Goal: Information Seeking & Learning: Compare options

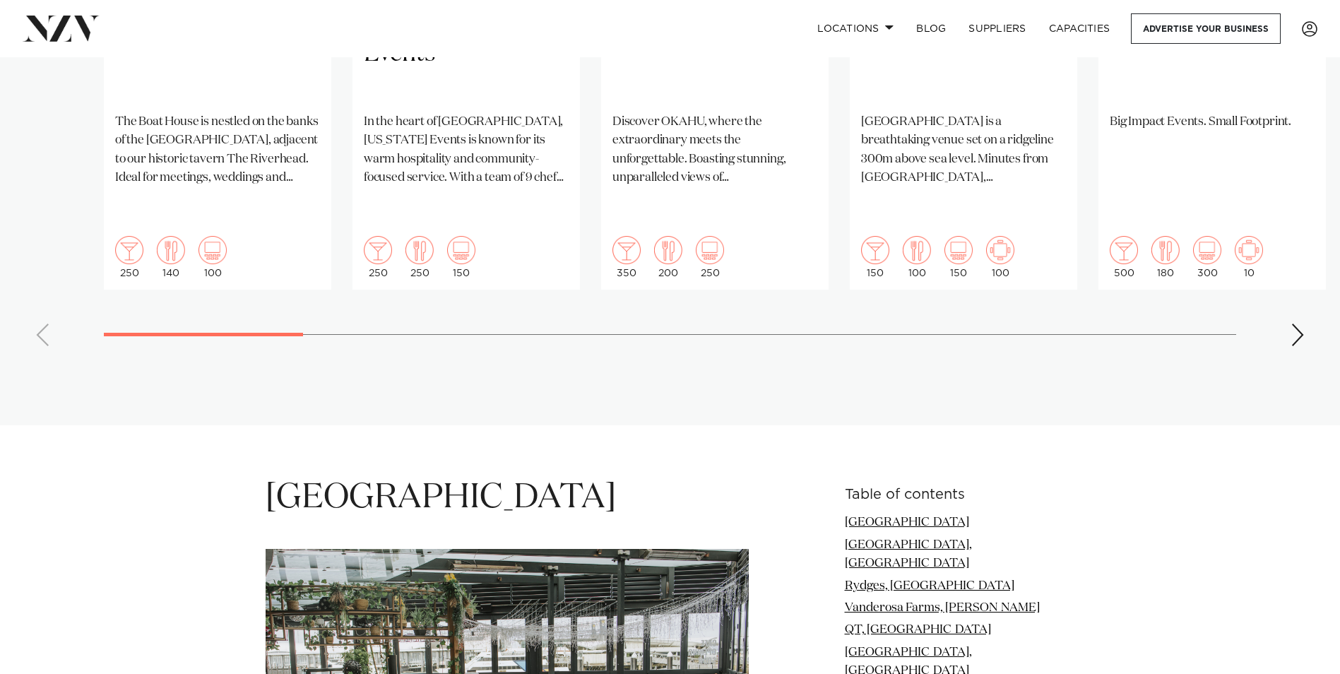
scroll to position [1201, 0]
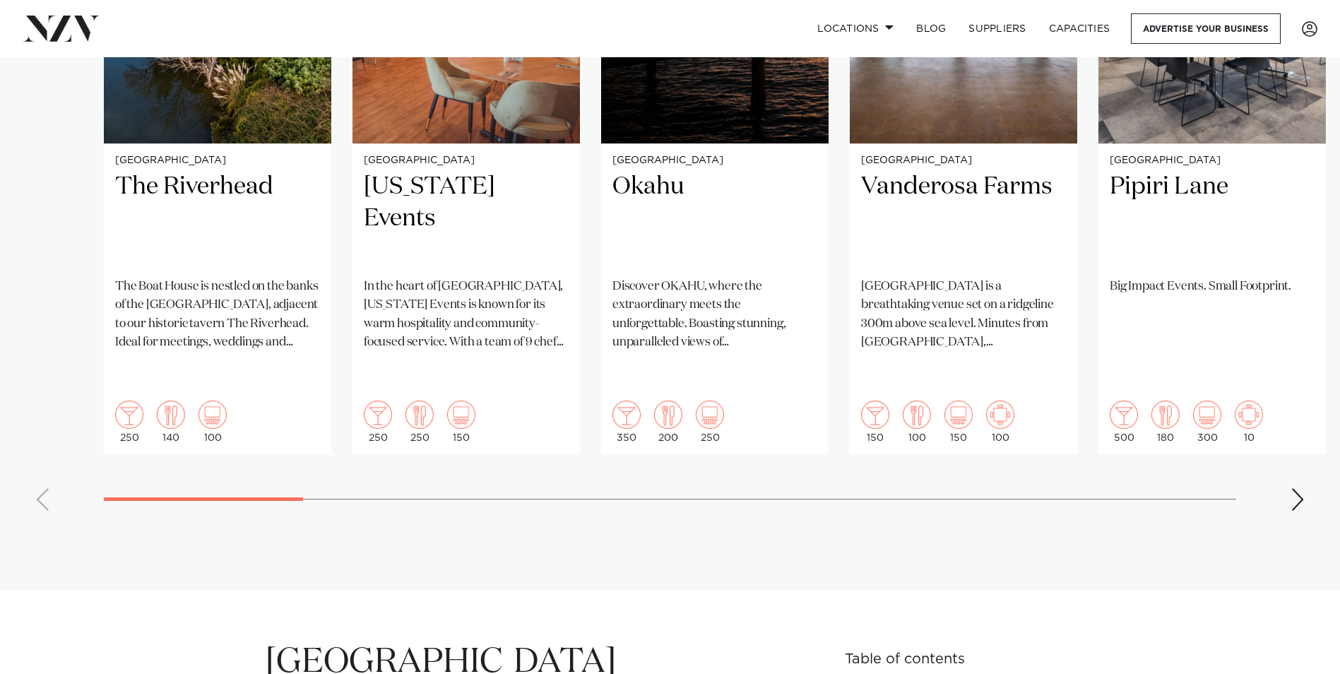
click at [1299, 488] on div "Next slide" at bounding box center [1297, 499] width 14 height 23
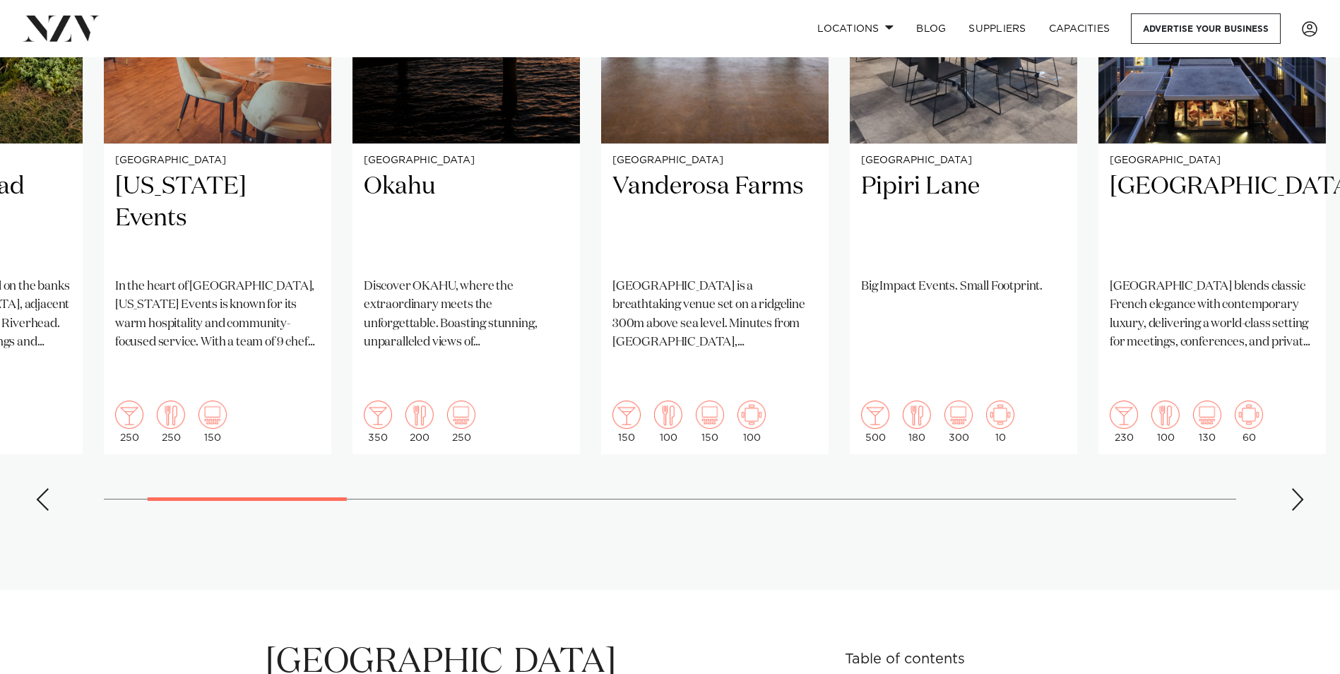
click at [1295, 488] on div "Next slide" at bounding box center [1297, 499] width 14 height 23
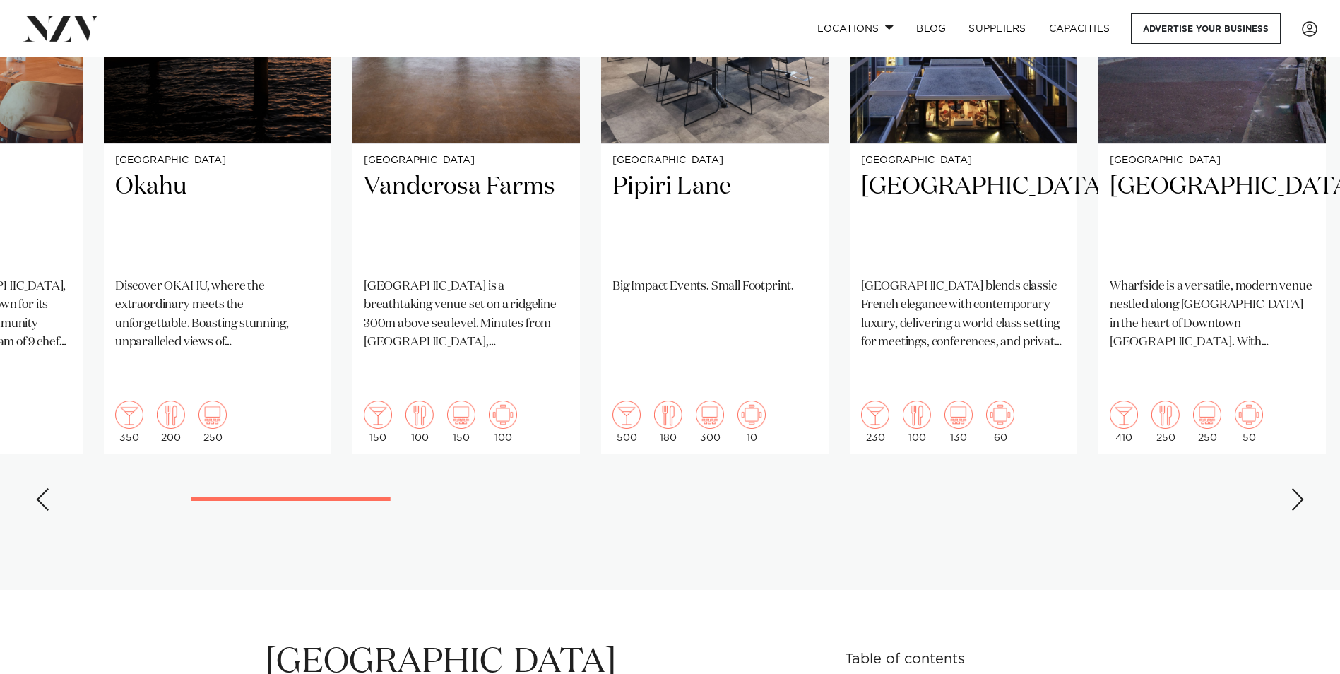
click at [1295, 488] on div "Next slide" at bounding box center [1297, 499] width 14 height 23
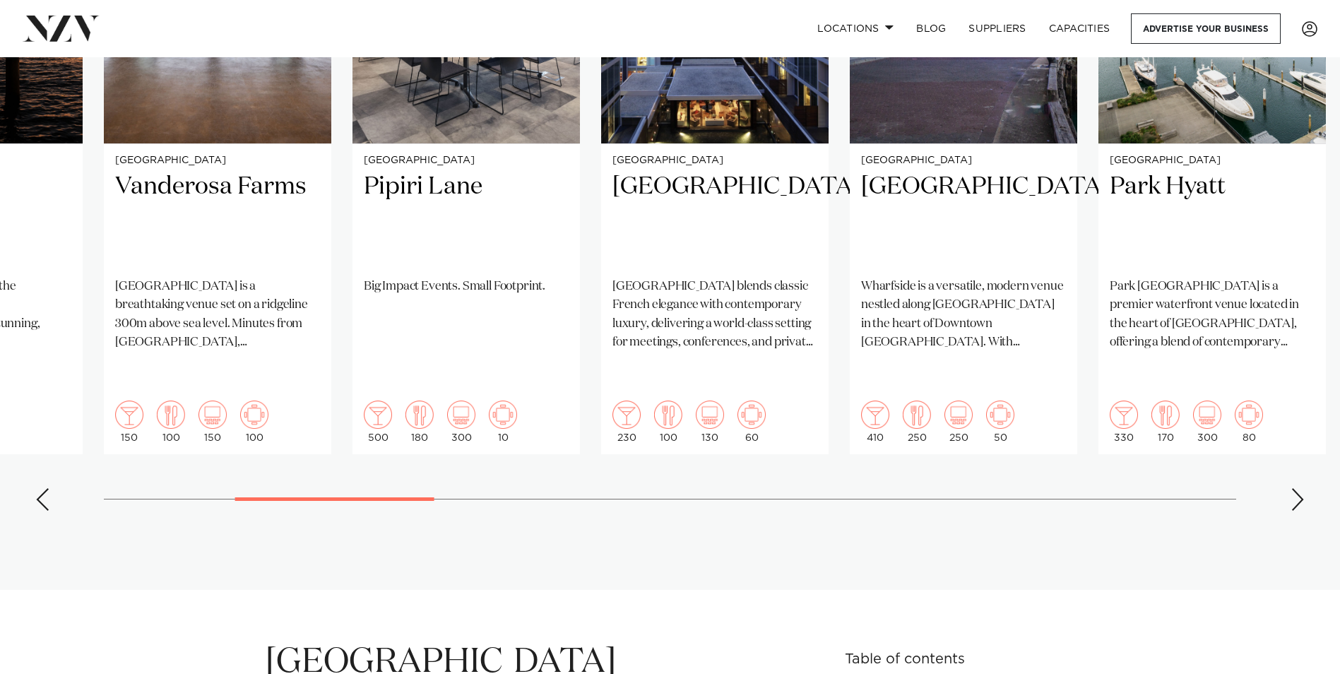
click at [1295, 488] on div "Next slide" at bounding box center [1297, 499] width 14 height 23
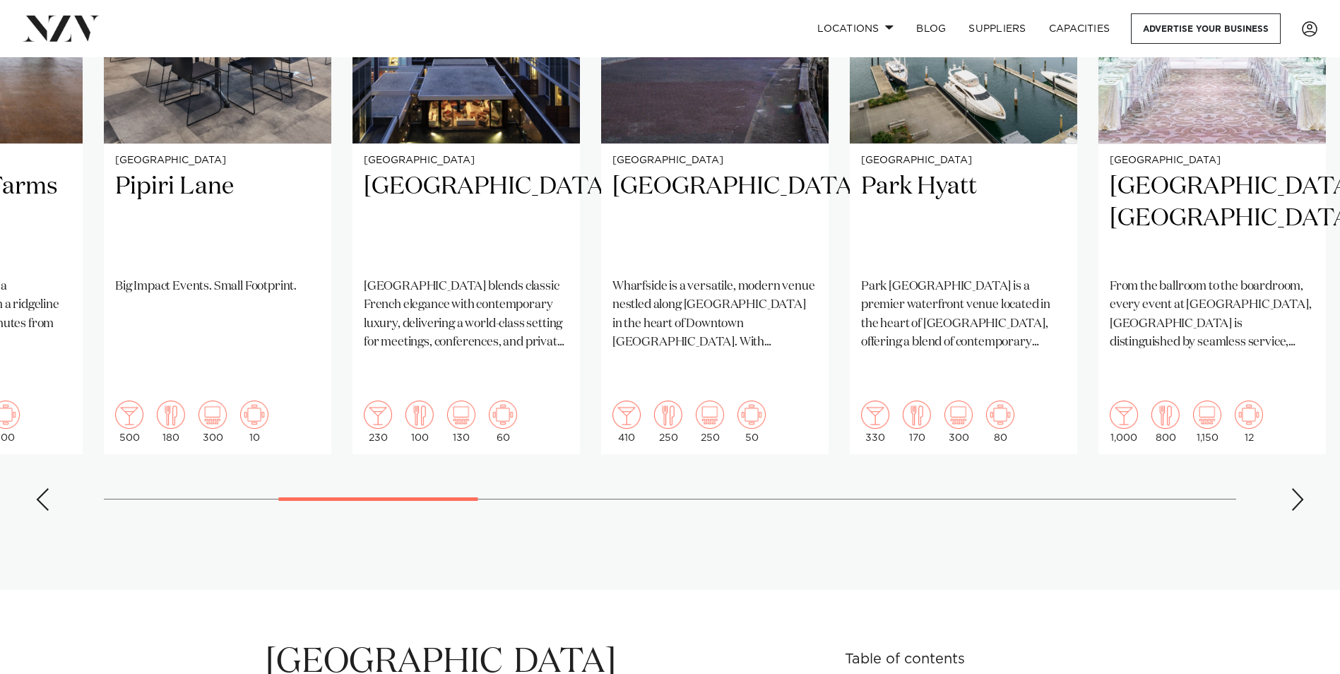
click at [1295, 488] on div "Next slide" at bounding box center [1297, 499] width 14 height 23
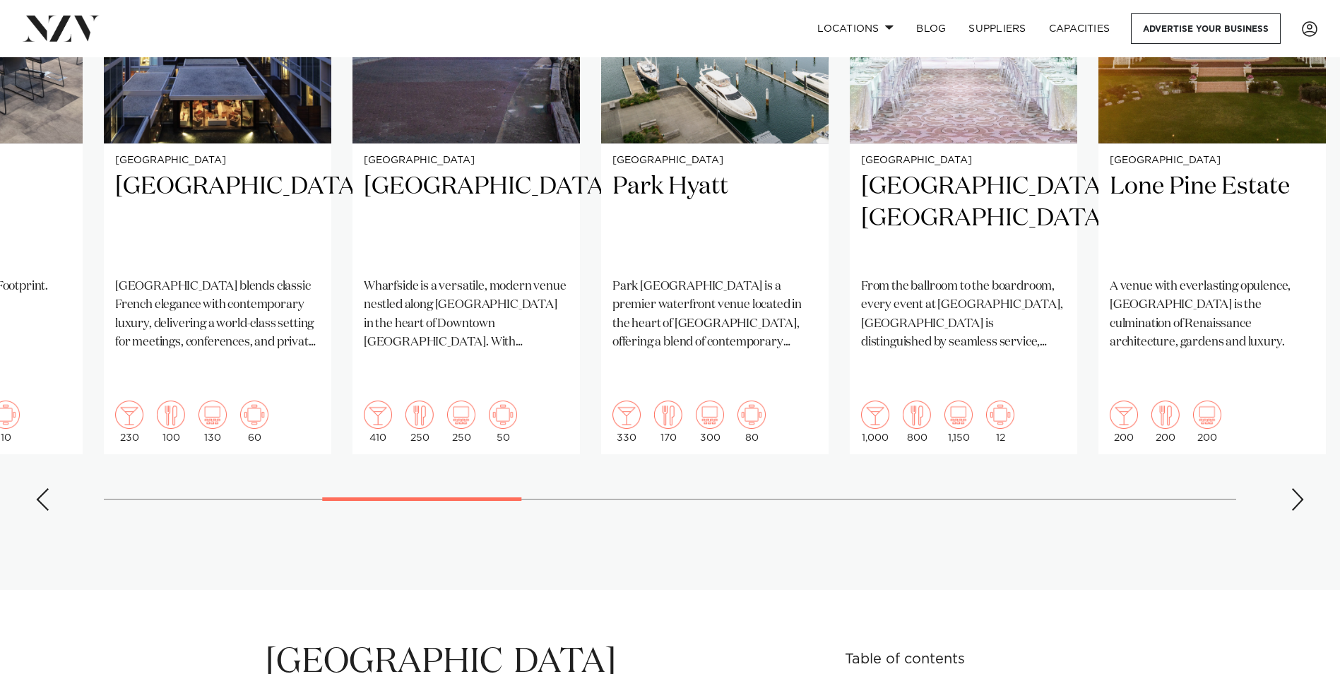
click at [1295, 488] on div "Next slide" at bounding box center [1297, 499] width 14 height 23
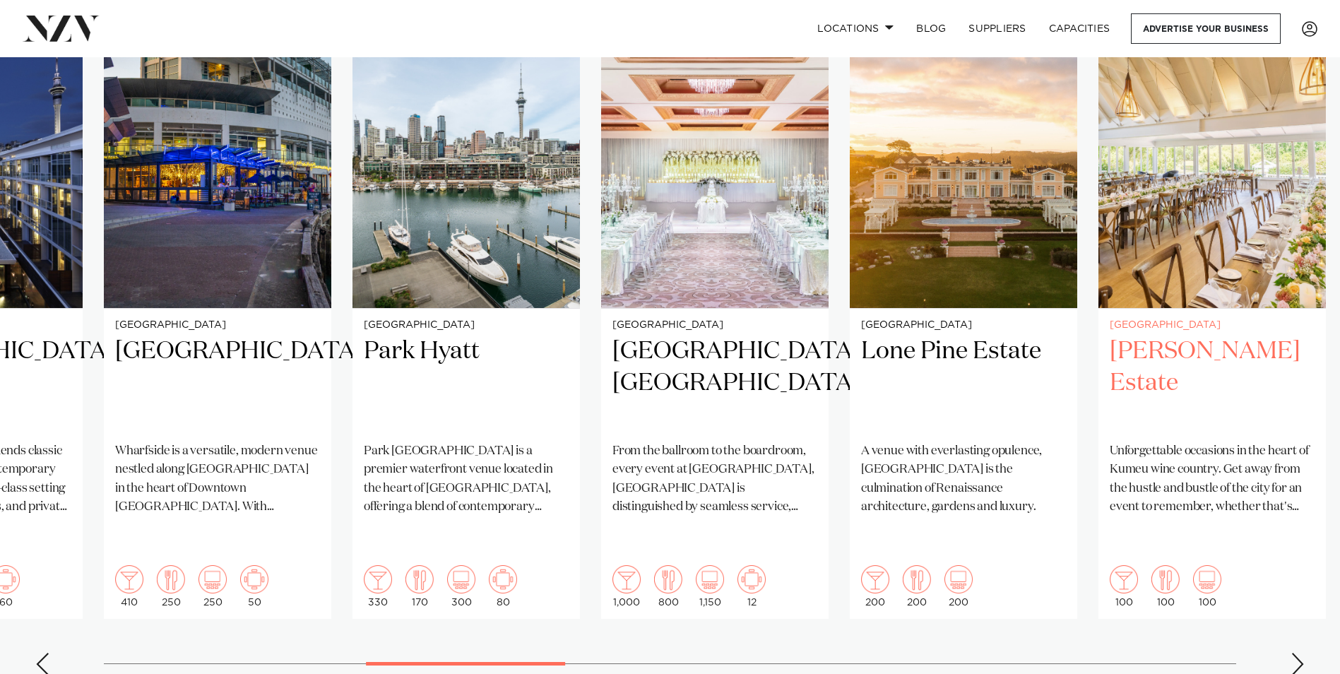
scroll to position [1059, 0]
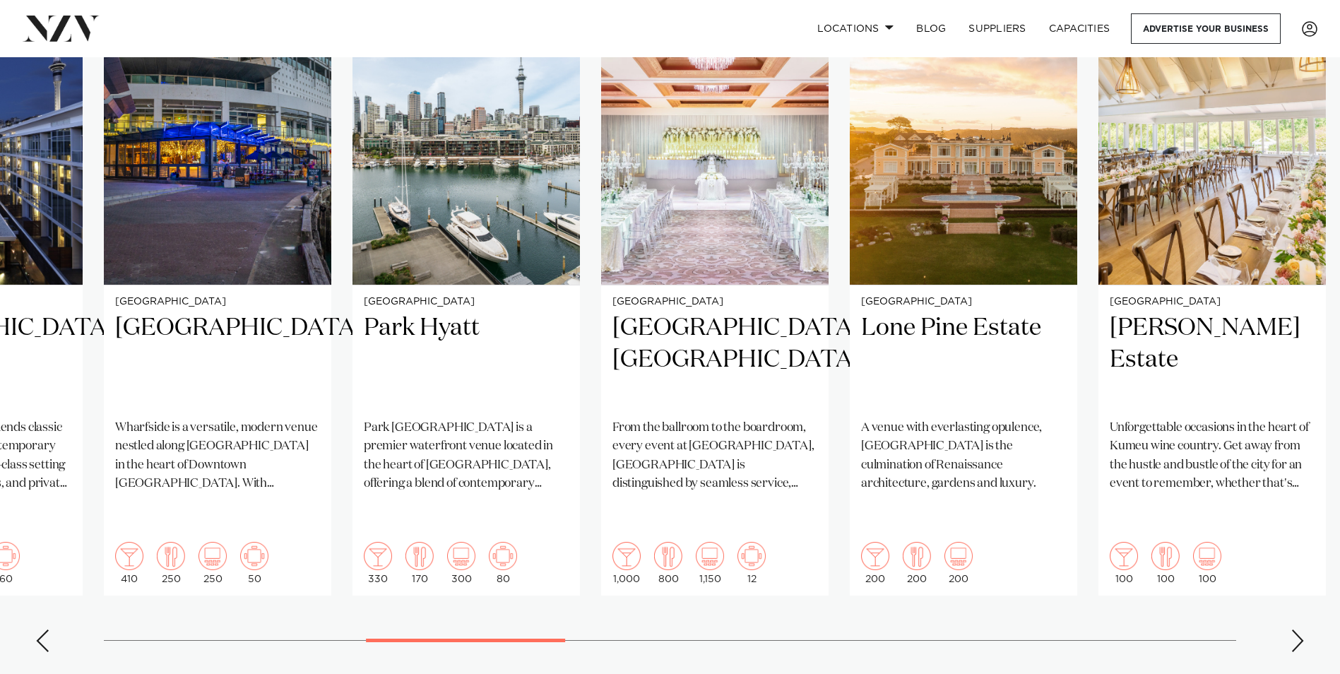
click at [1298, 629] on div "Next slide" at bounding box center [1297, 640] width 14 height 23
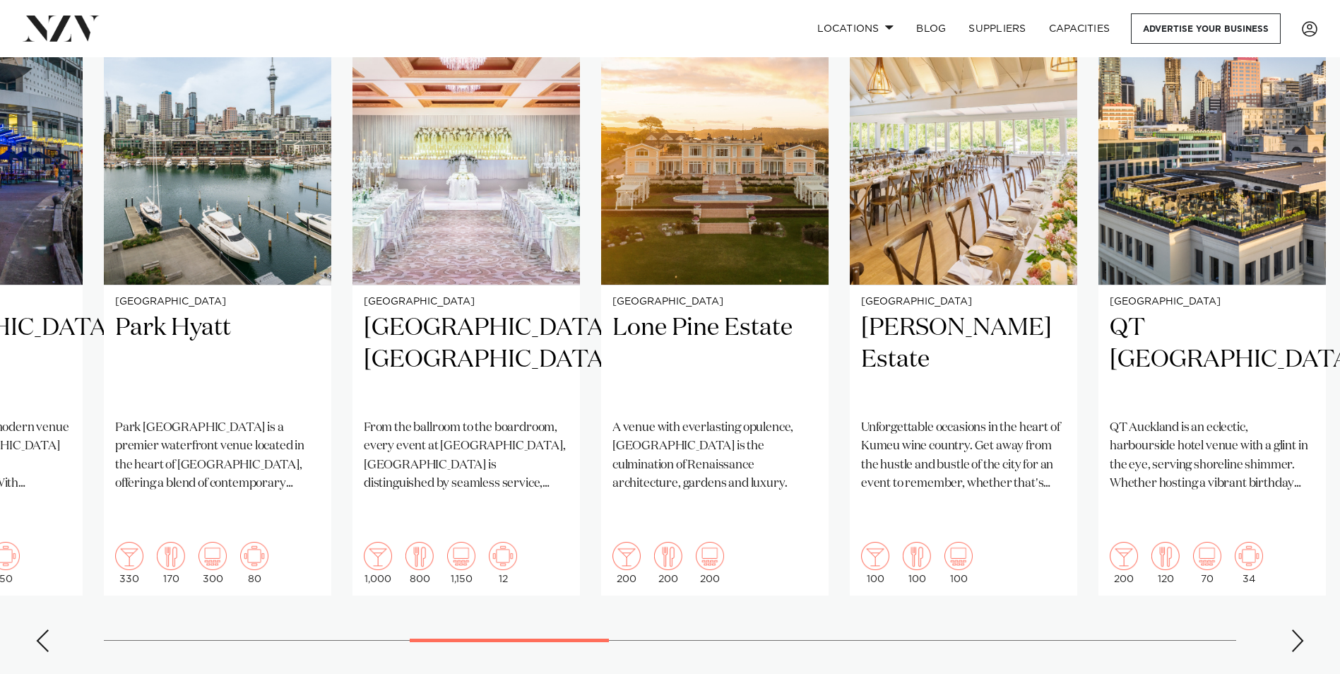
click at [1298, 629] on div "Next slide" at bounding box center [1297, 640] width 14 height 23
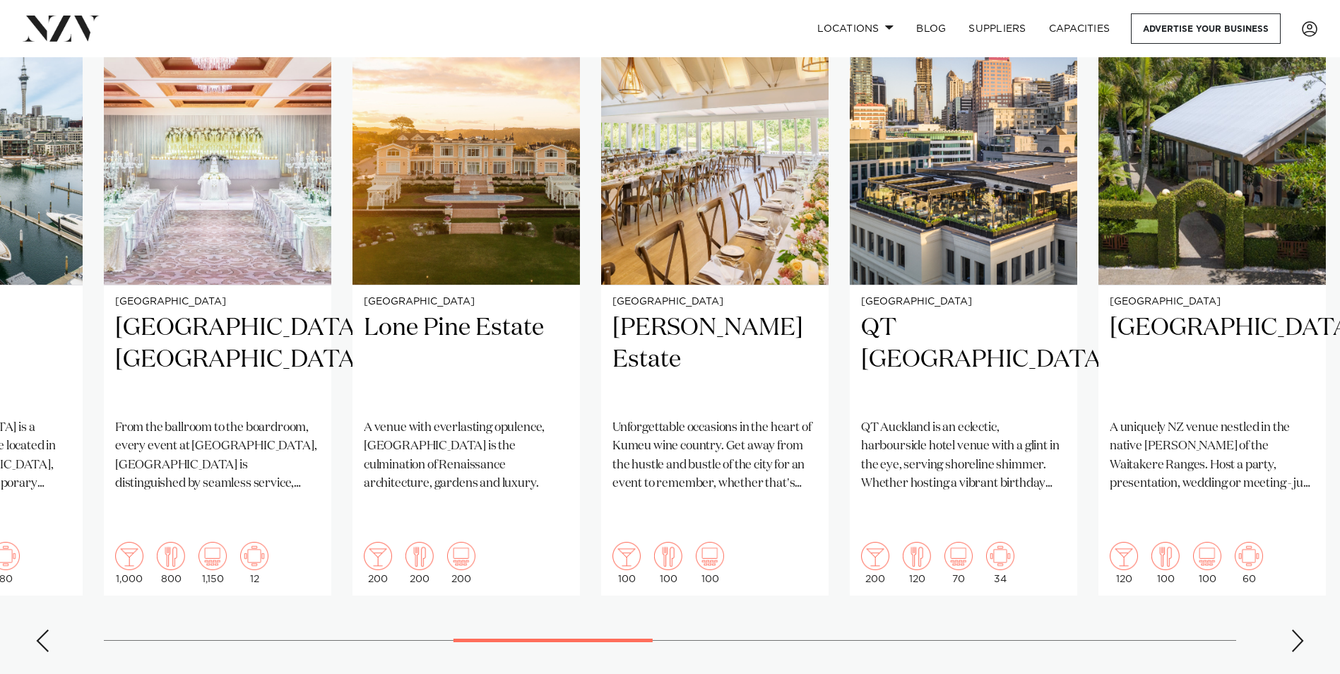
click at [1298, 629] on div "Next slide" at bounding box center [1297, 640] width 14 height 23
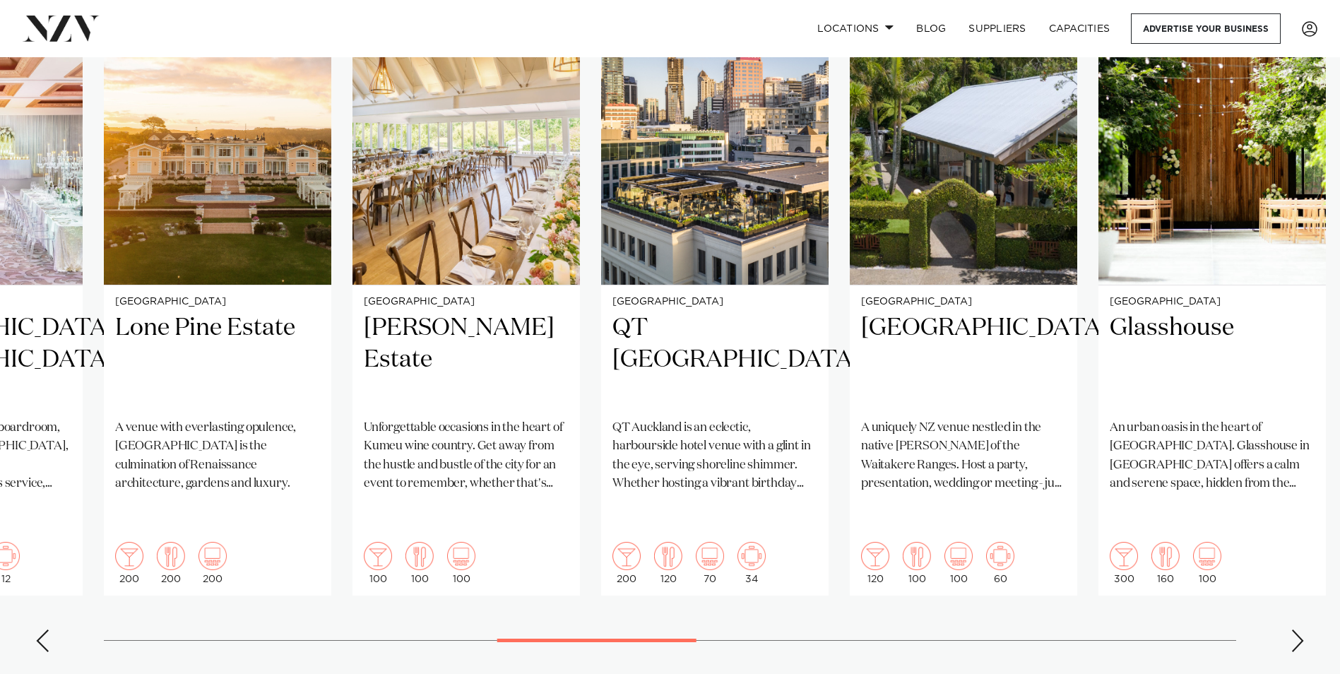
click at [1298, 629] on div "Next slide" at bounding box center [1297, 640] width 14 height 23
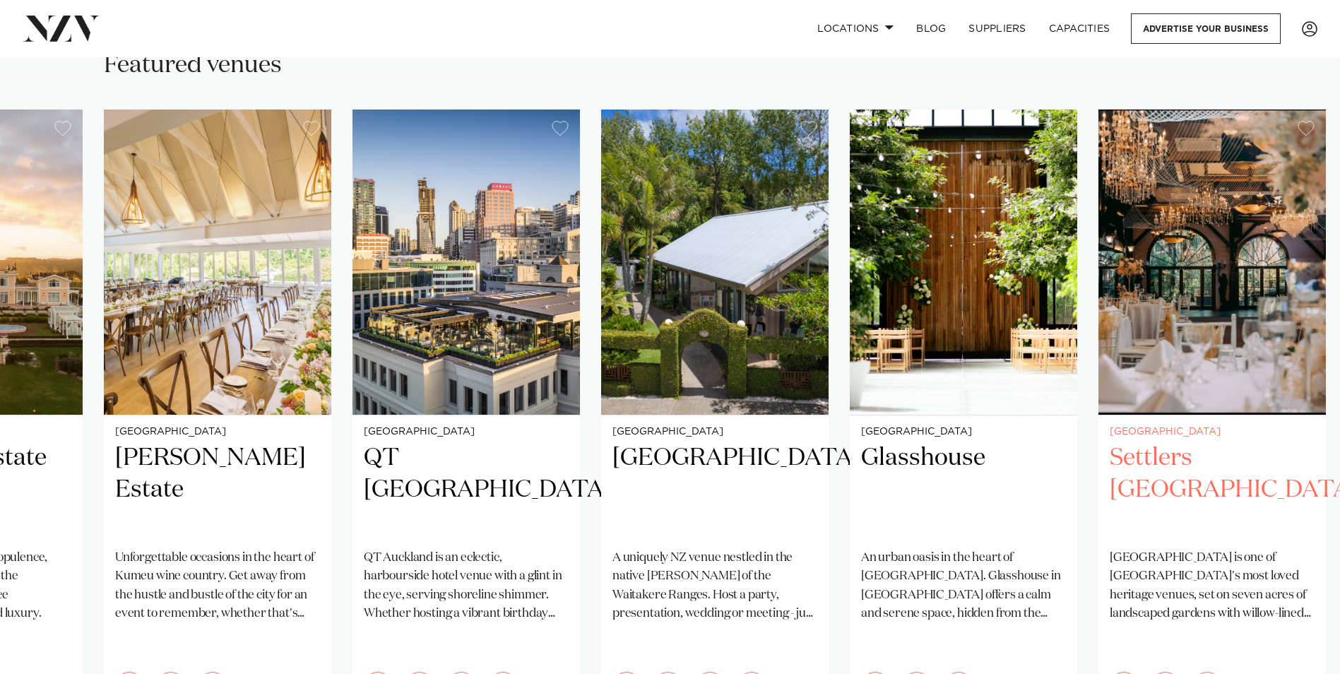
scroll to position [918, 0]
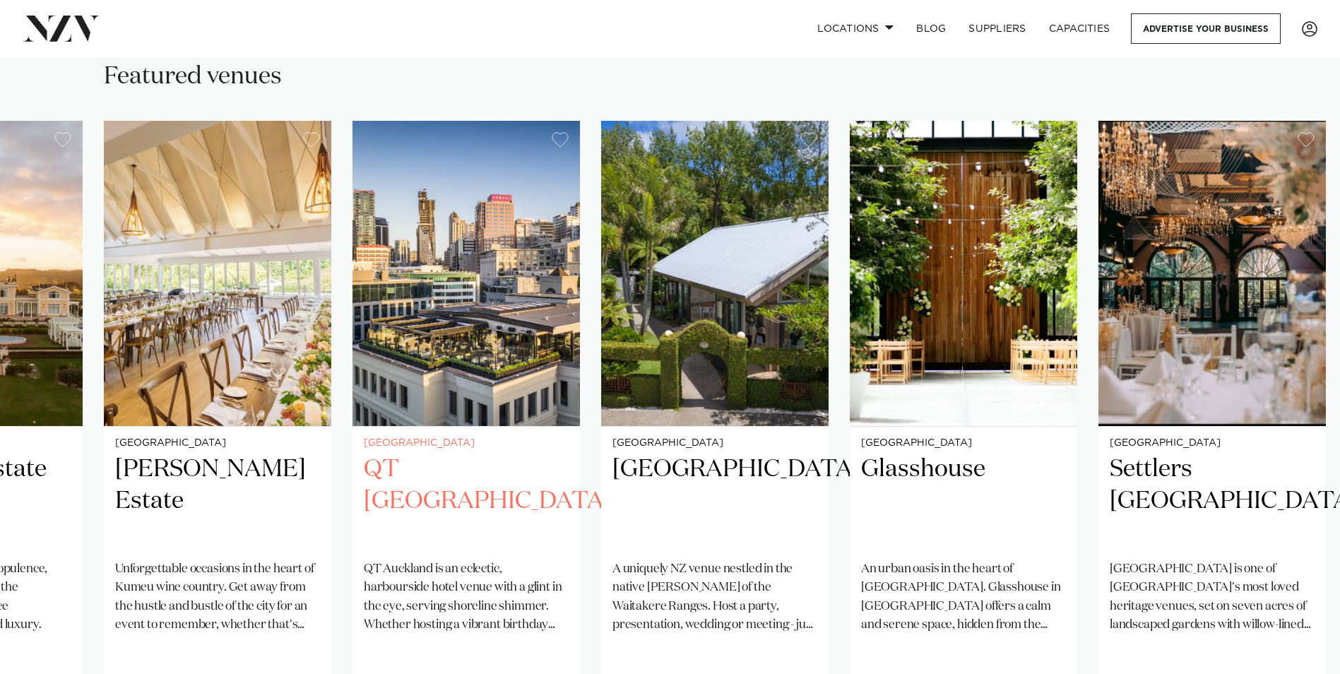
click at [1338, 632] on swiper-container "Auckland The Riverhead The Boat House is nestled on the banks of the upper Wait…" at bounding box center [670, 463] width 1340 height 684
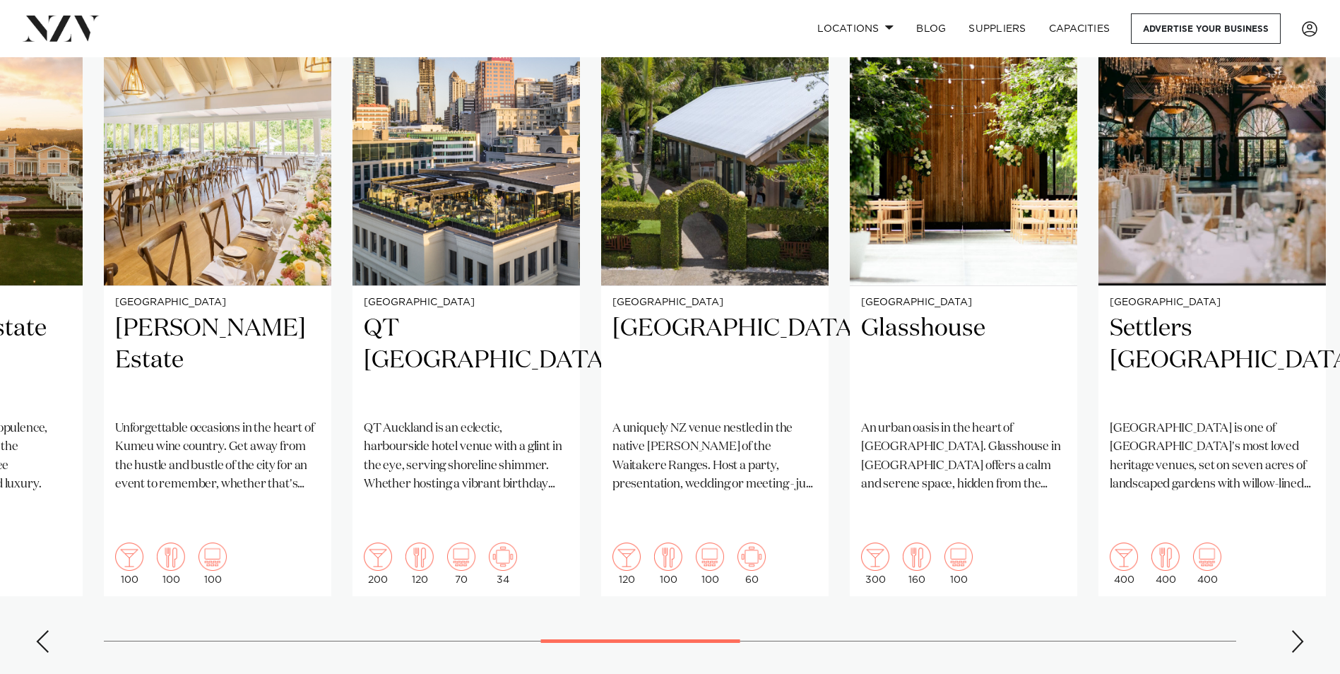
scroll to position [1059, 0]
click at [1307, 593] on swiper-container "Auckland The Riverhead The Boat House is nestled on the banks of the upper Wait…" at bounding box center [670, 322] width 1340 height 684
click at [1300, 629] on div "Next slide" at bounding box center [1297, 640] width 14 height 23
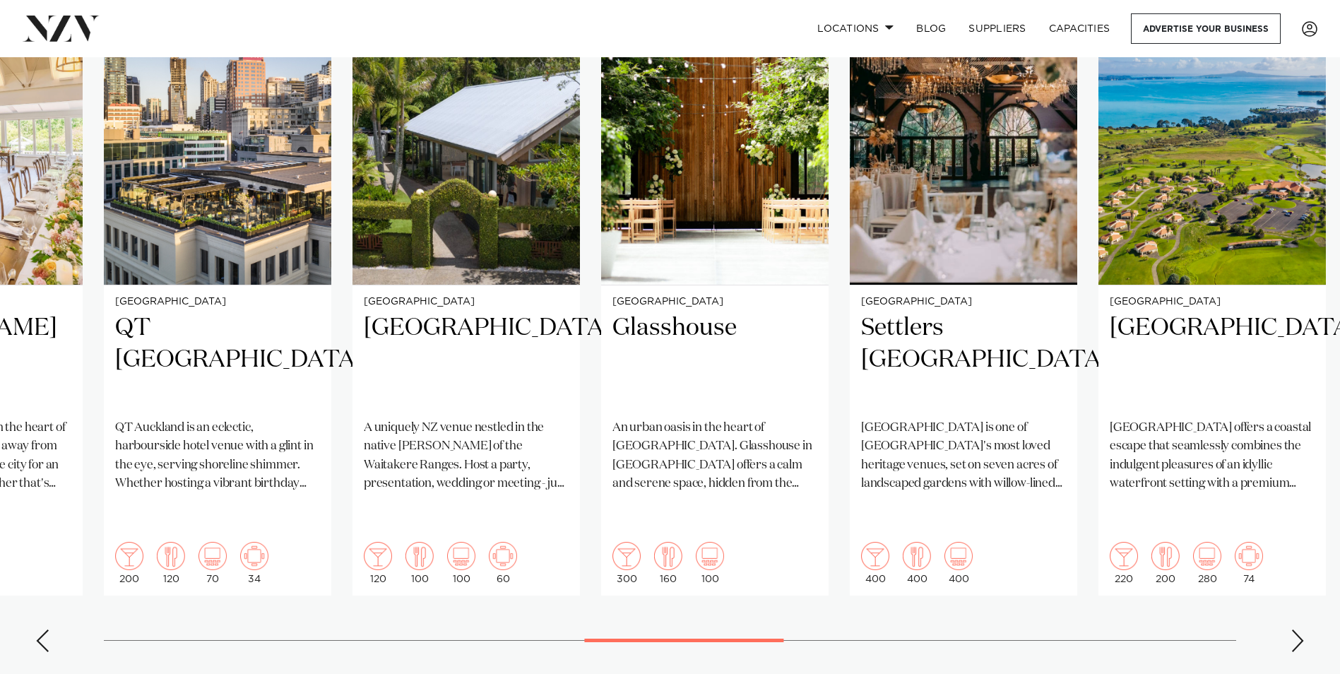
click at [1300, 629] on div "Next slide" at bounding box center [1297, 640] width 14 height 23
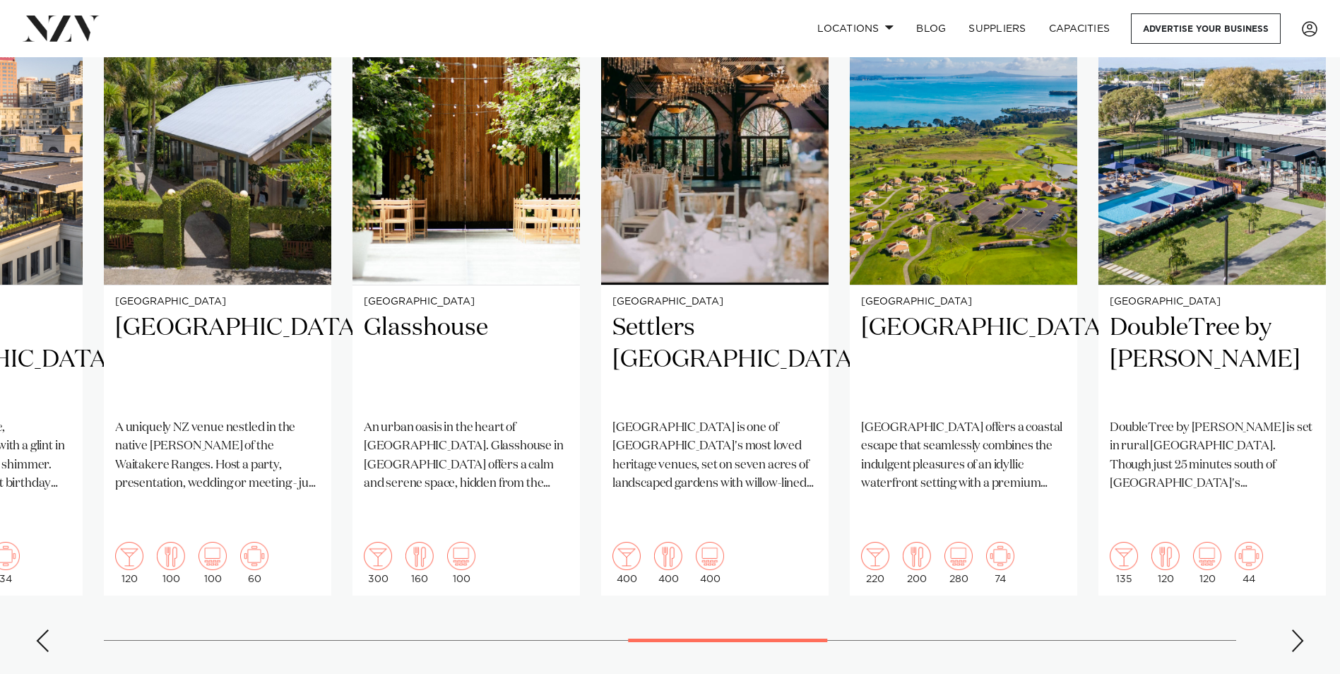
click at [1300, 629] on div "Next slide" at bounding box center [1297, 640] width 14 height 23
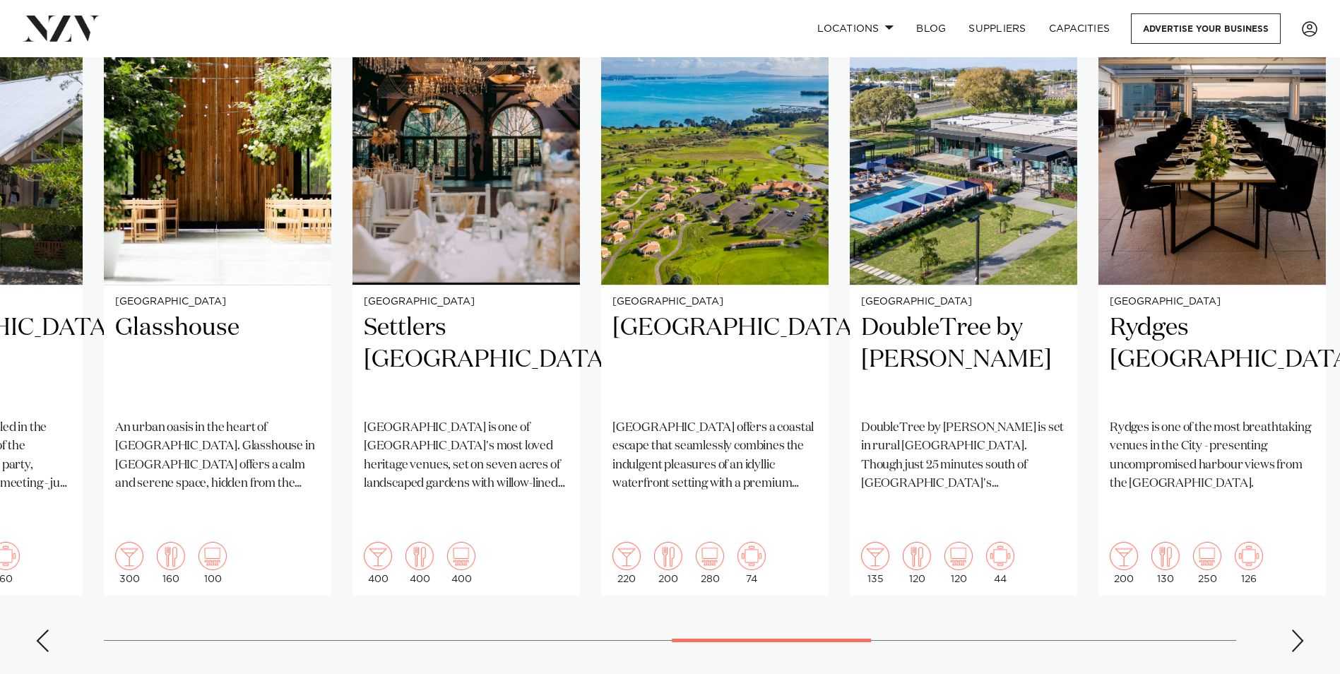
click at [1300, 629] on div "Next slide" at bounding box center [1297, 640] width 14 height 23
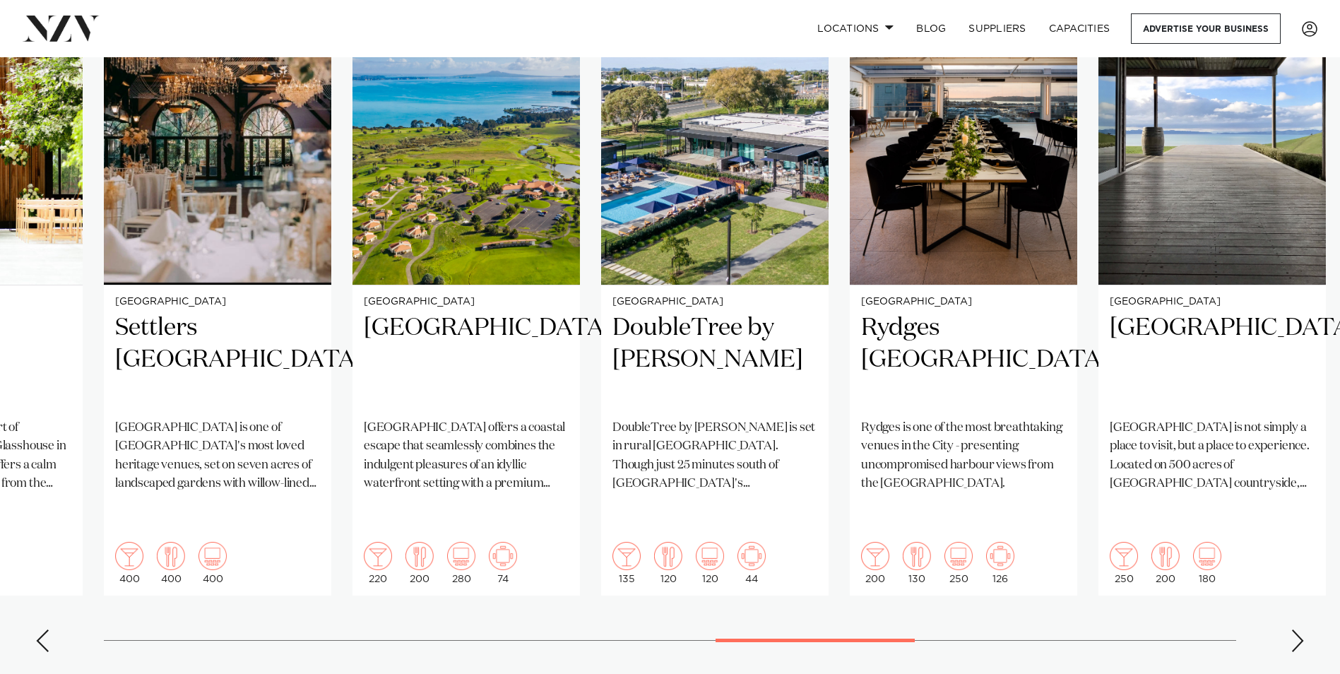
click at [1300, 629] on div "Next slide" at bounding box center [1297, 640] width 14 height 23
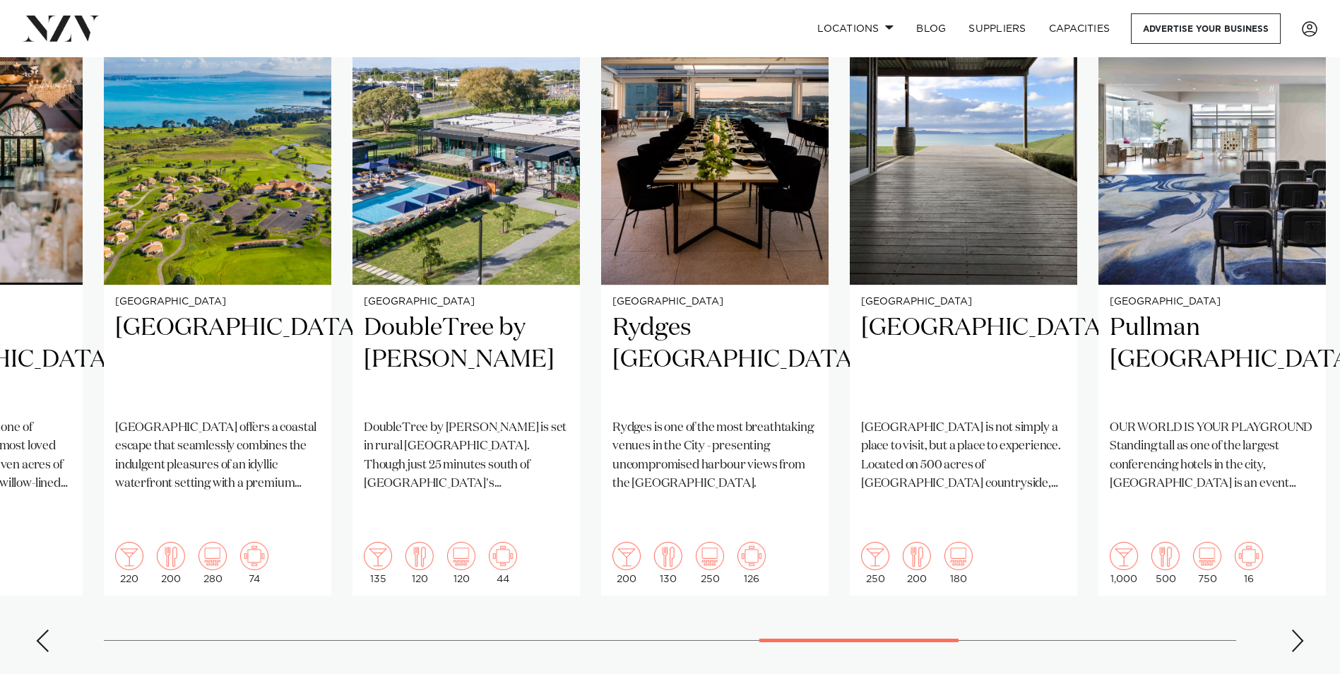
click at [1300, 629] on div "Next slide" at bounding box center [1297, 640] width 14 height 23
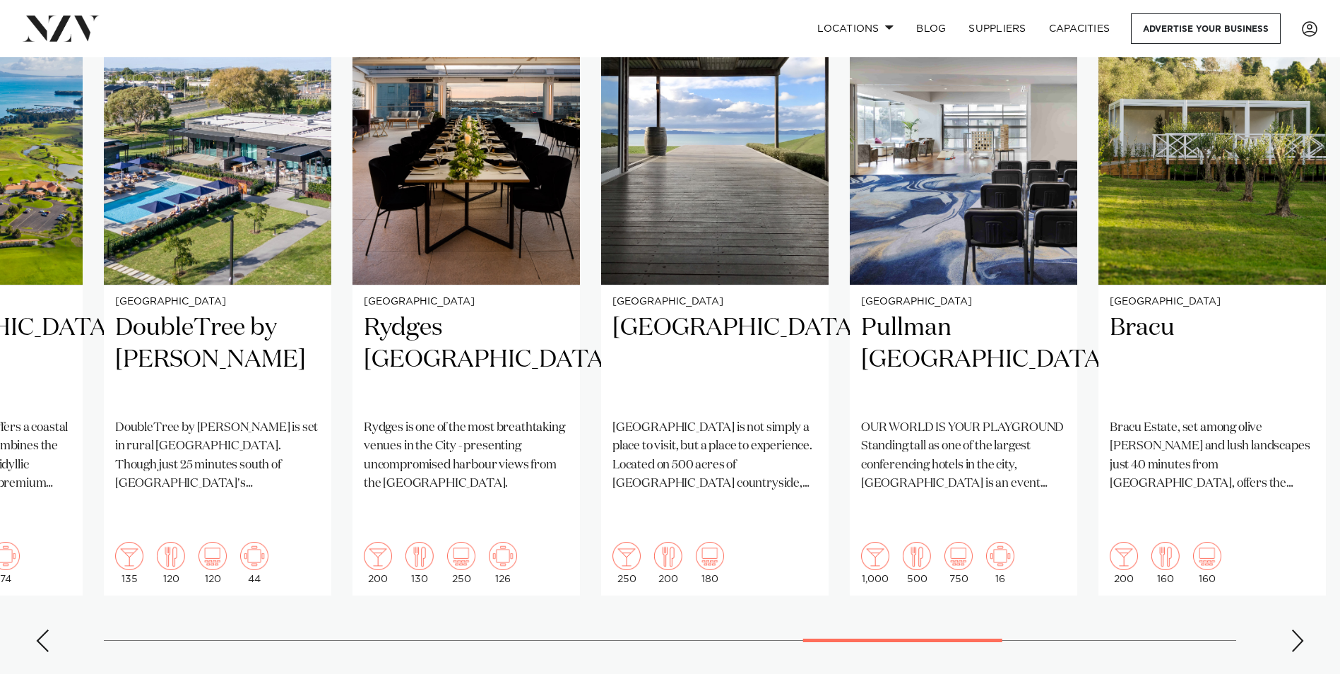
click at [1300, 629] on div "Next slide" at bounding box center [1297, 640] width 14 height 23
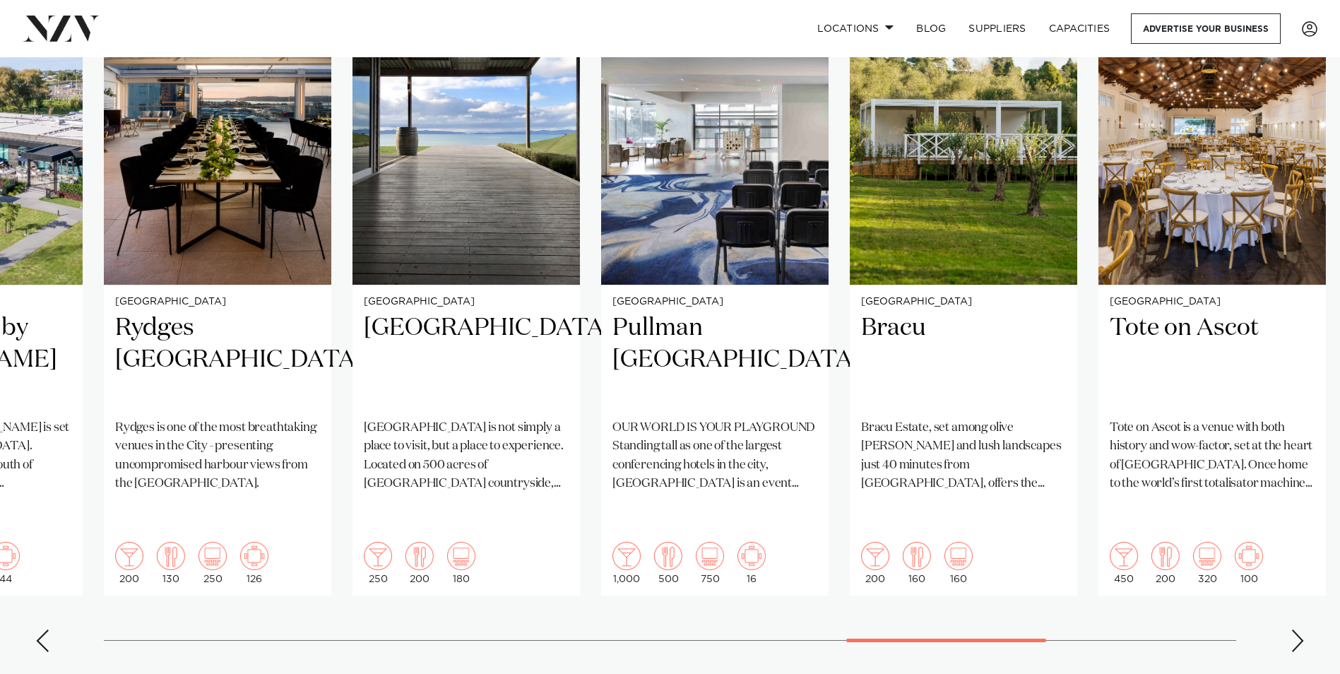
click at [1300, 629] on div "Next slide" at bounding box center [1297, 640] width 14 height 23
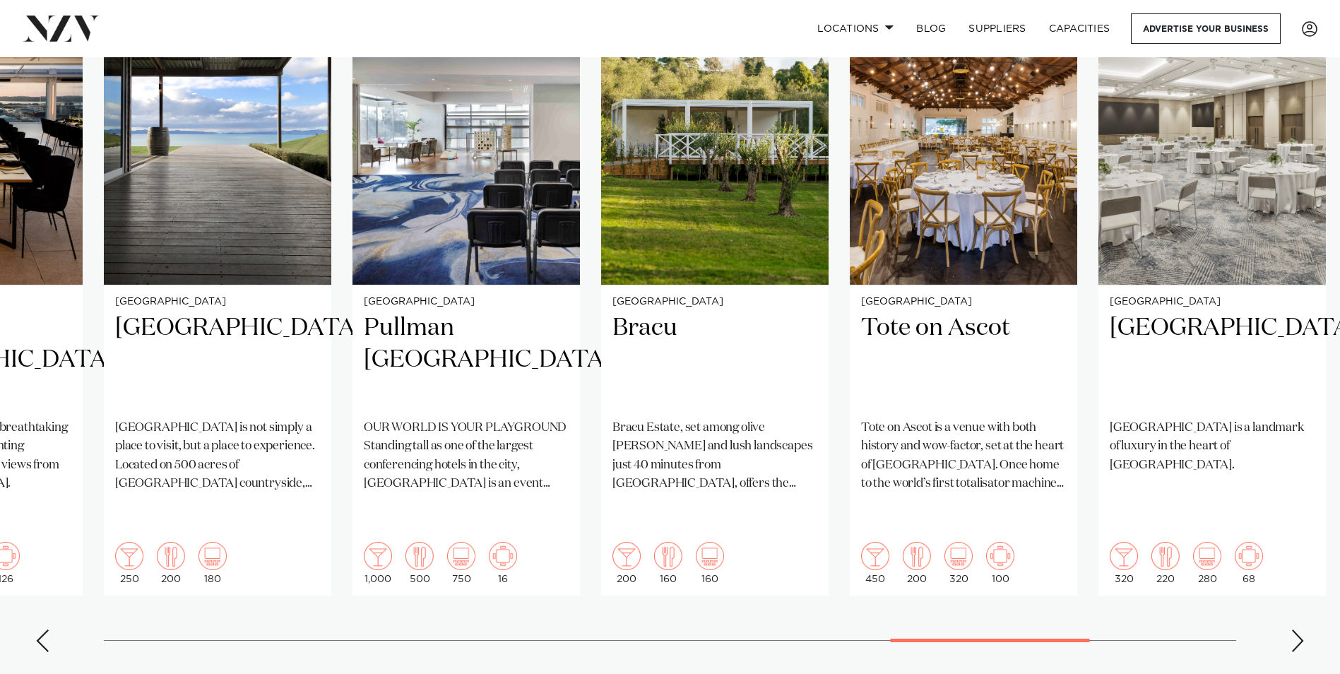
click at [1300, 629] on div "Next slide" at bounding box center [1297, 640] width 14 height 23
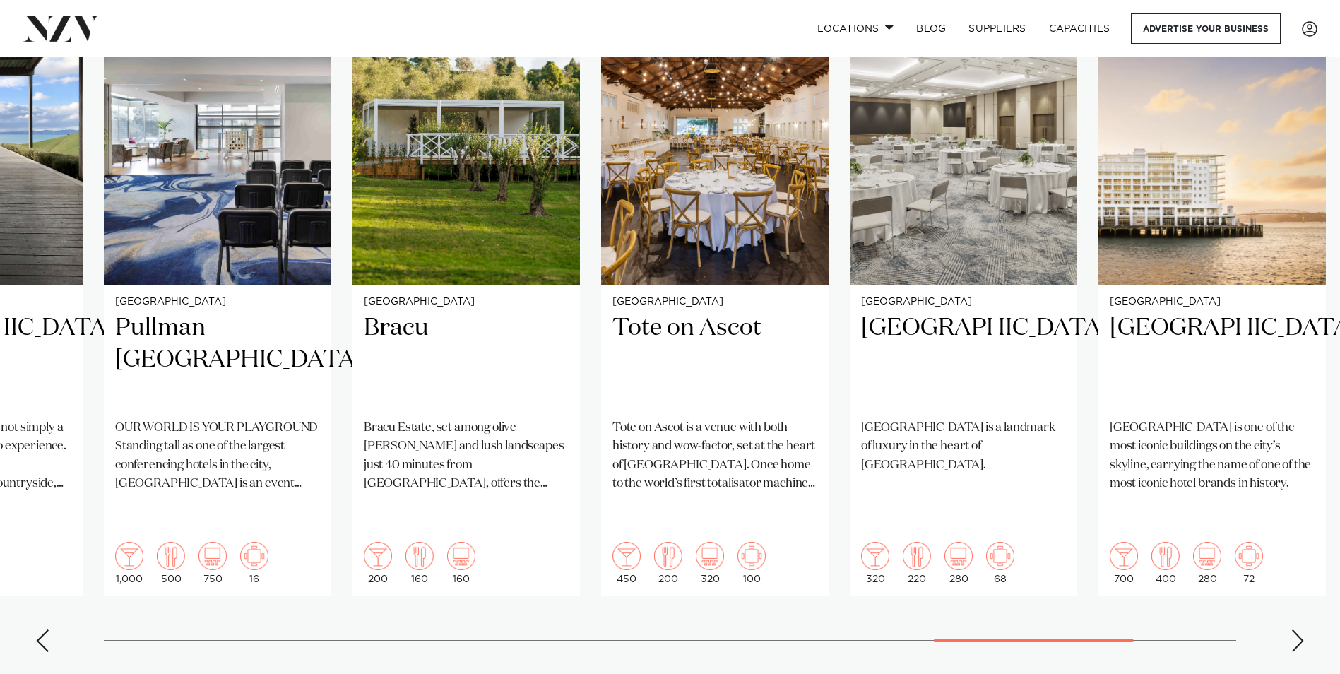
click at [1300, 629] on div "Next slide" at bounding box center [1297, 640] width 14 height 23
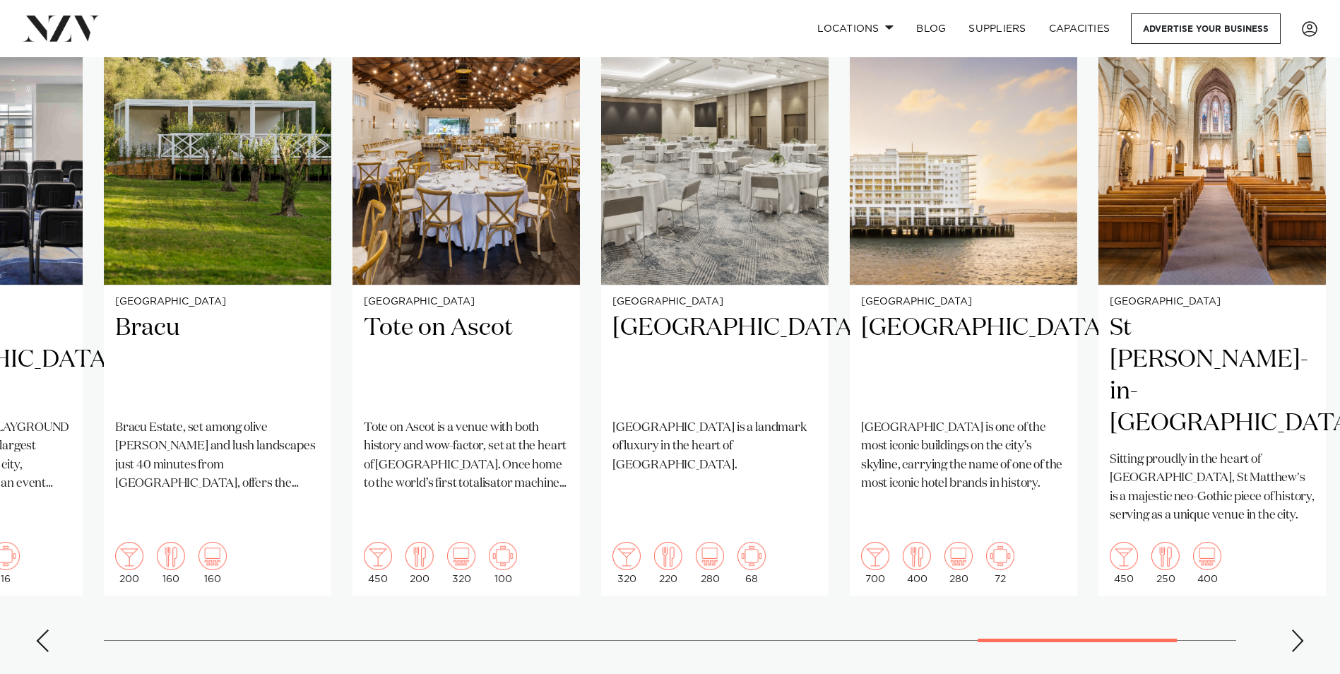
click at [1301, 629] on div "Next slide" at bounding box center [1297, 640] width 14 height 23
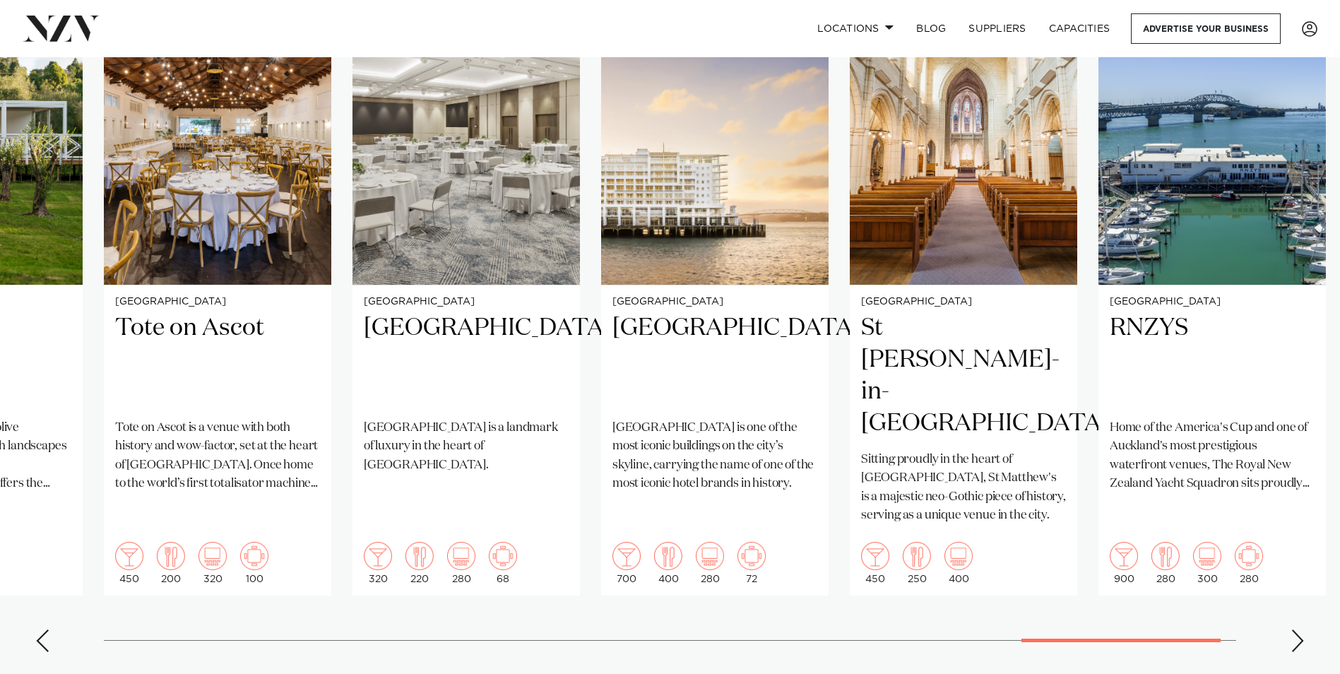
click at [1301, 629] on div "Next slide" at bounding box center [1297, 640] width 14 height 23
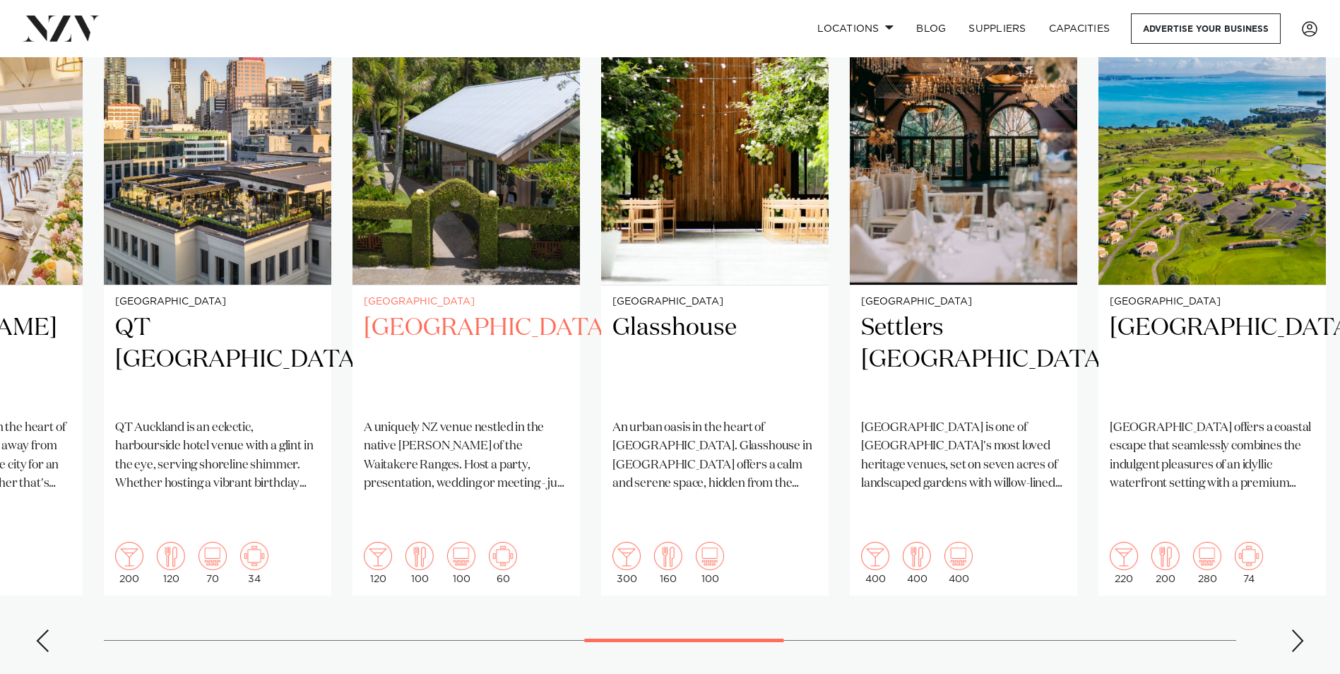
click at [449, 312] on h2 "Tui Hills" at bounding box center [466, 359] width 205 height 95
click at [39, 629] on div "Previous slide" at bounding box center [42, 640] width 14 height 23
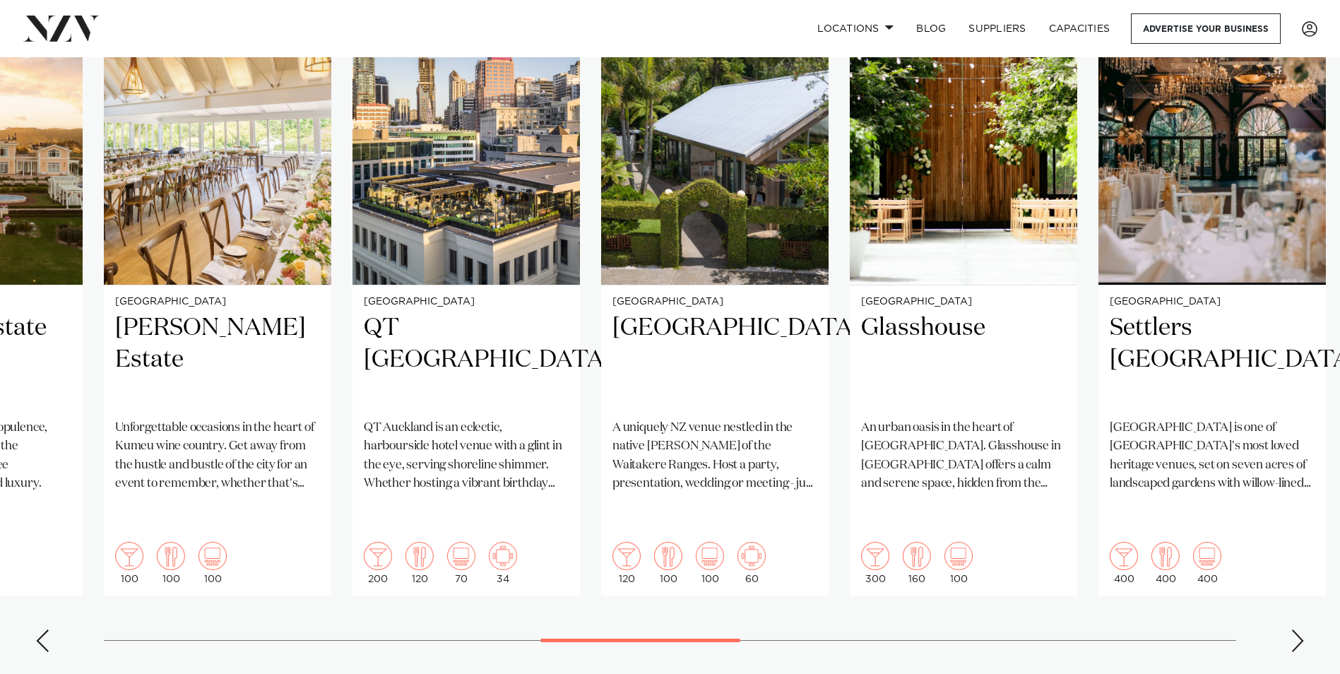
click at [39, 629] on div "Previous slide" at bounding box center [42, 640] width 14 height 23
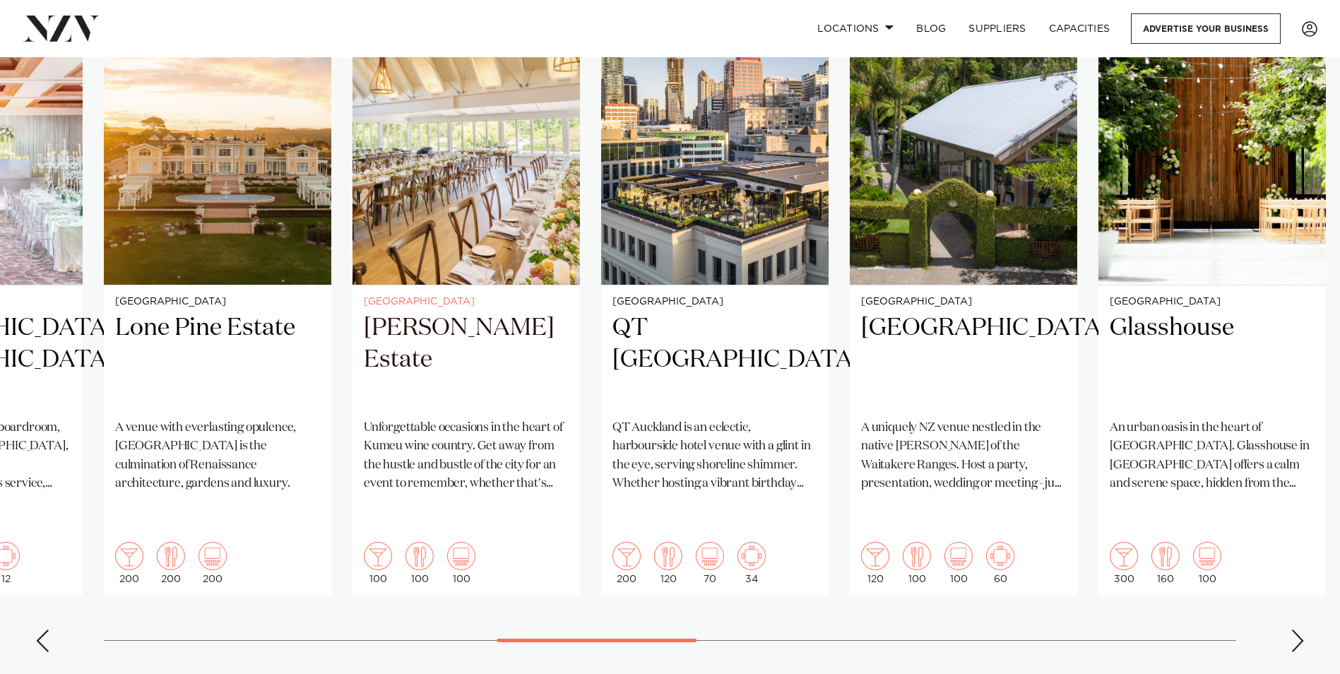
click at [463, 312] on h2 "Abel Estate" at bounding box center [466, 359] width 205 height 95
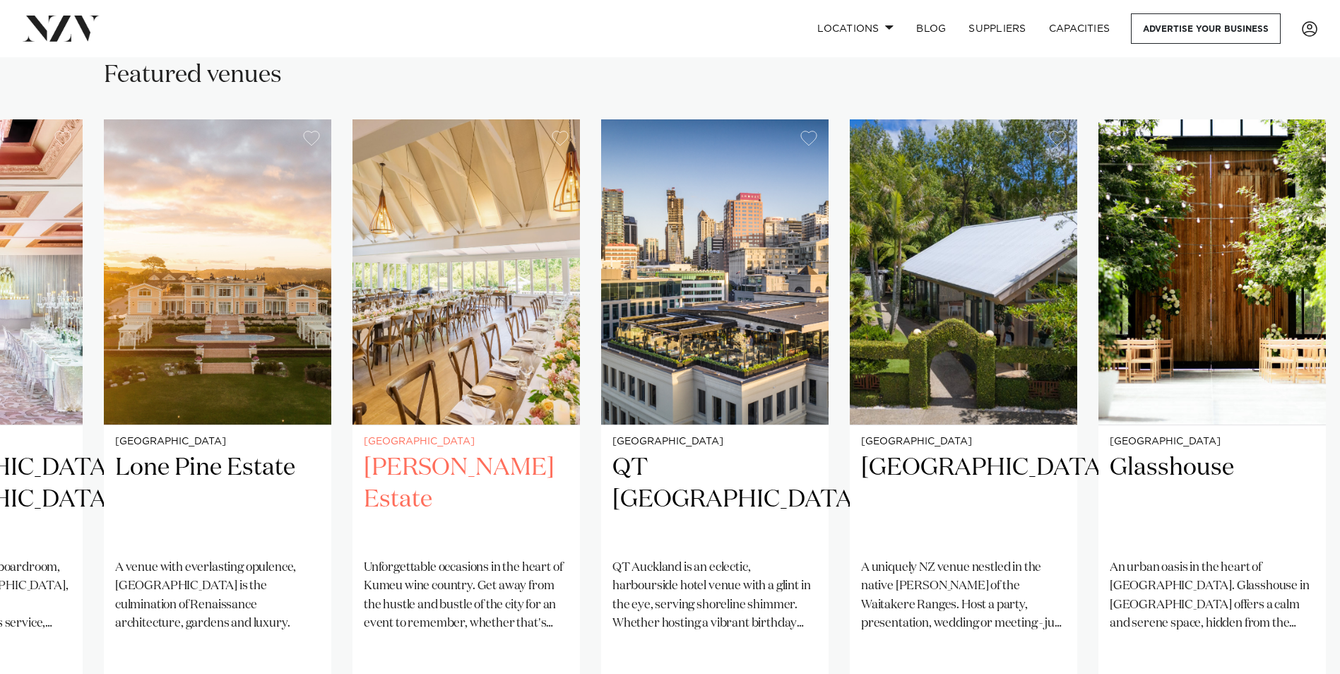
scroll to position [918, 0]
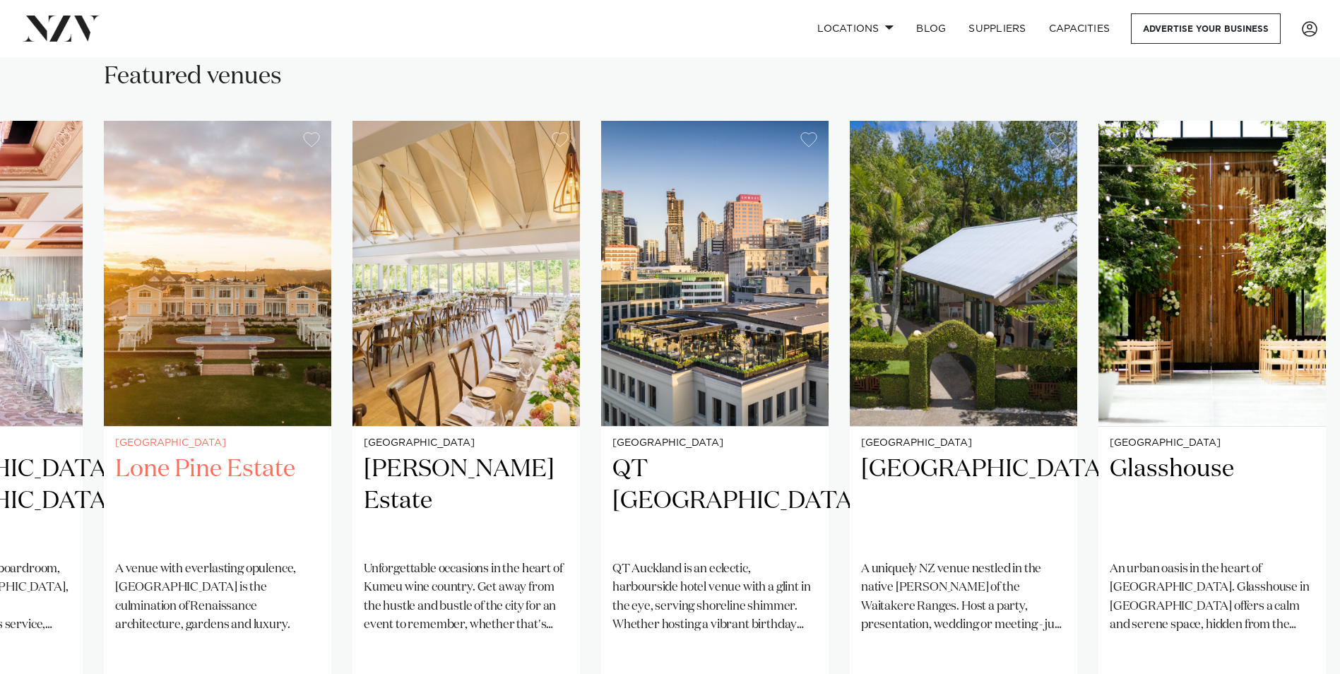
click at [231, 453] on h2 "Lone Pine Estate" at bounding box center [217, 500] width 205 height 95
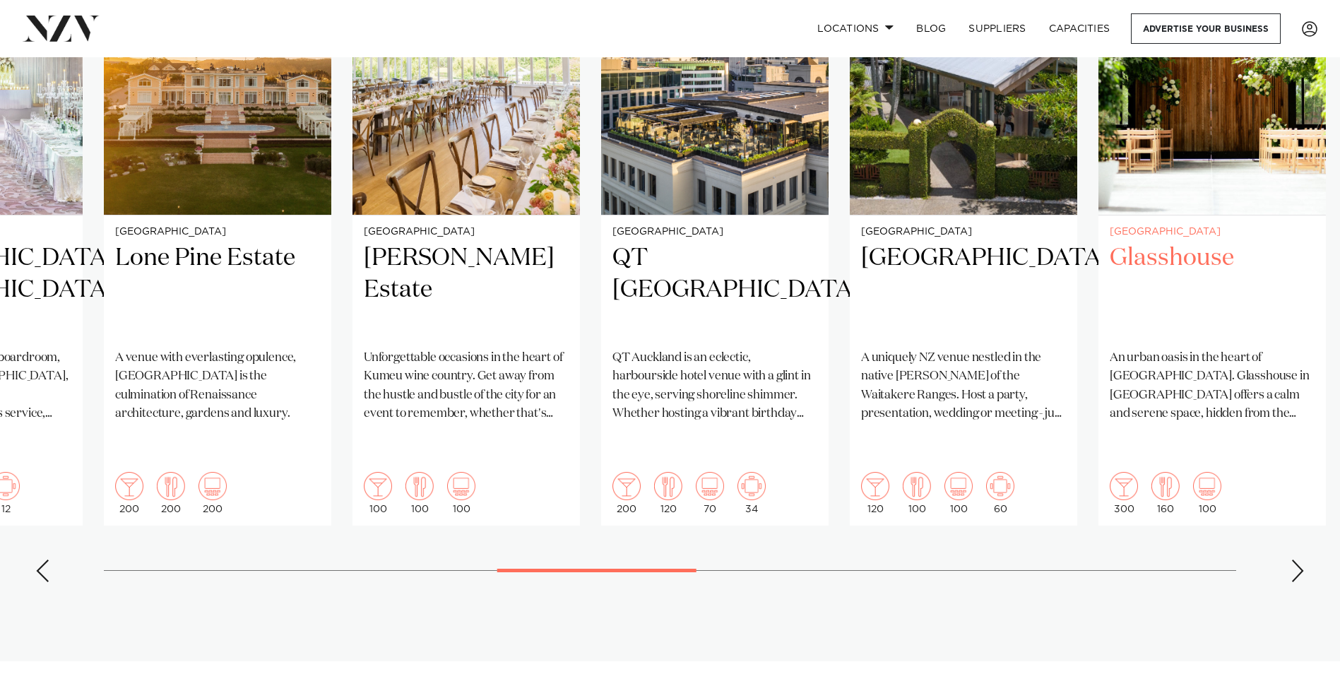
scroll to position [1130, 0]
click at [1303, 559] on div "Next slide" at bounding box center [1297, 570] width 14 height 23
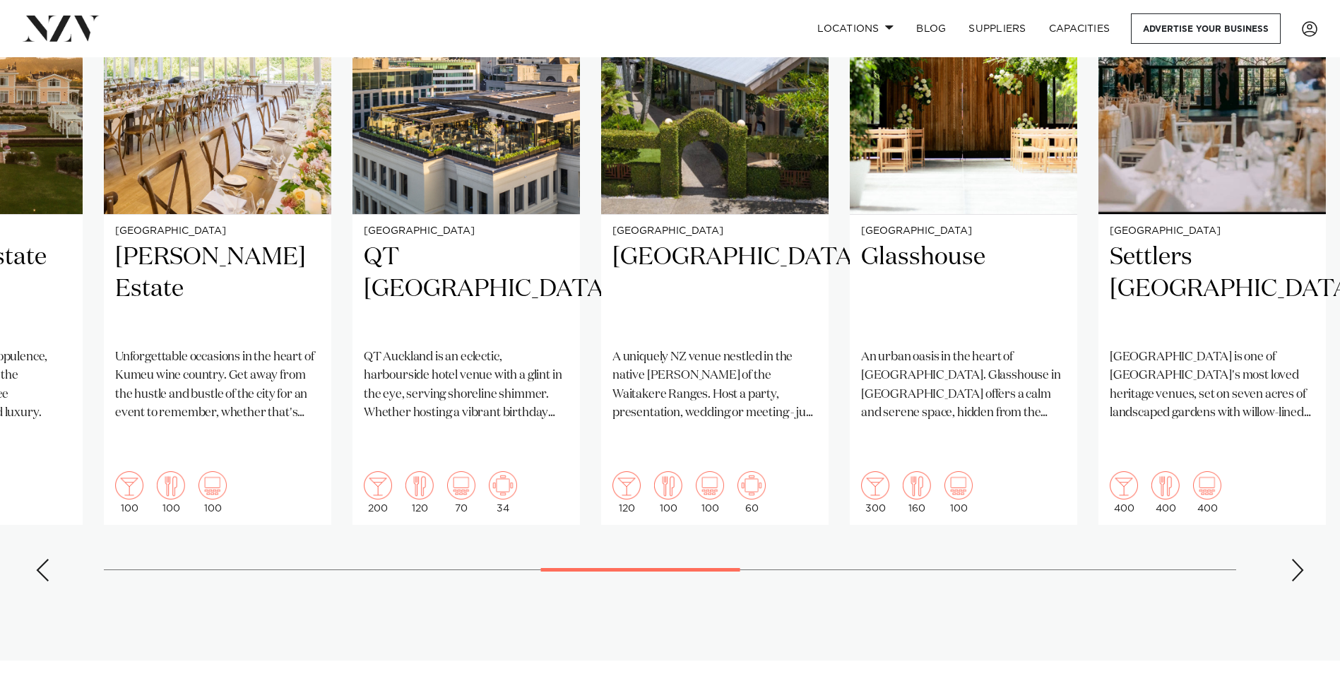
click at [1303, 559] on div "Next slide" at bounding box center [1297, 570] width 14 height 23
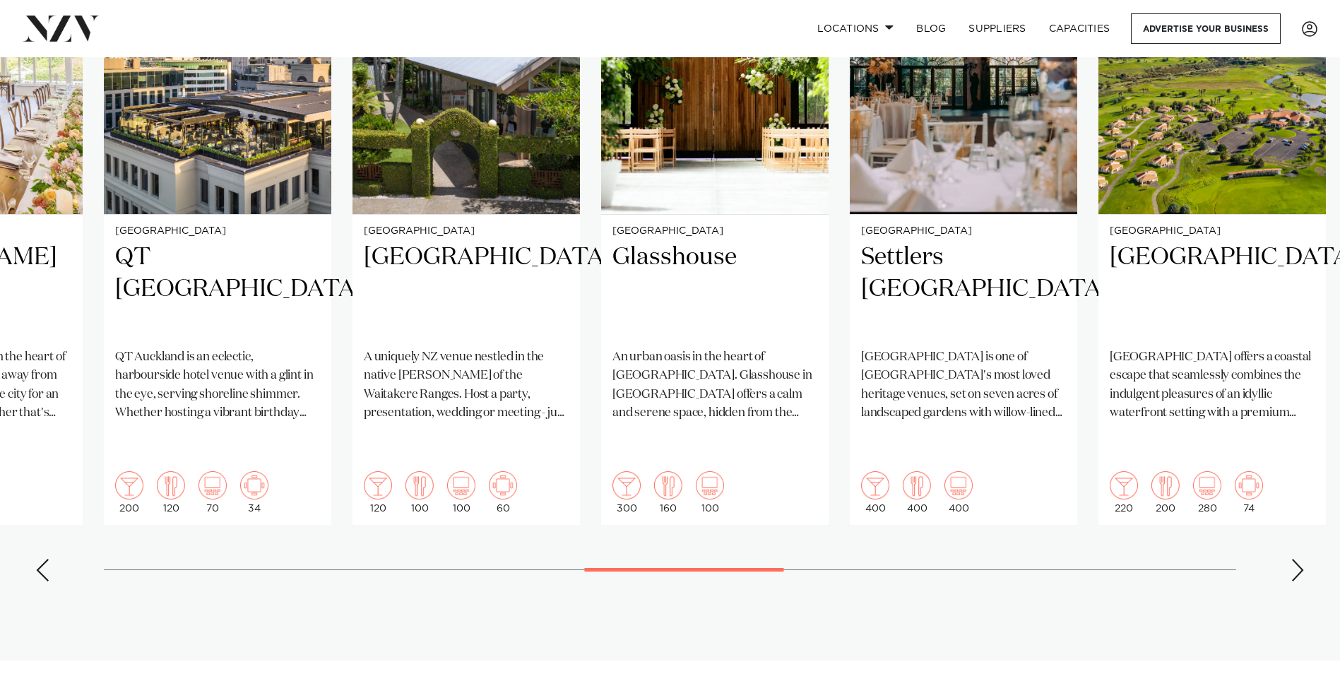
click at [1303, 559] on div "Next slide" at bounding box center [1297, 570] width 14 height 23
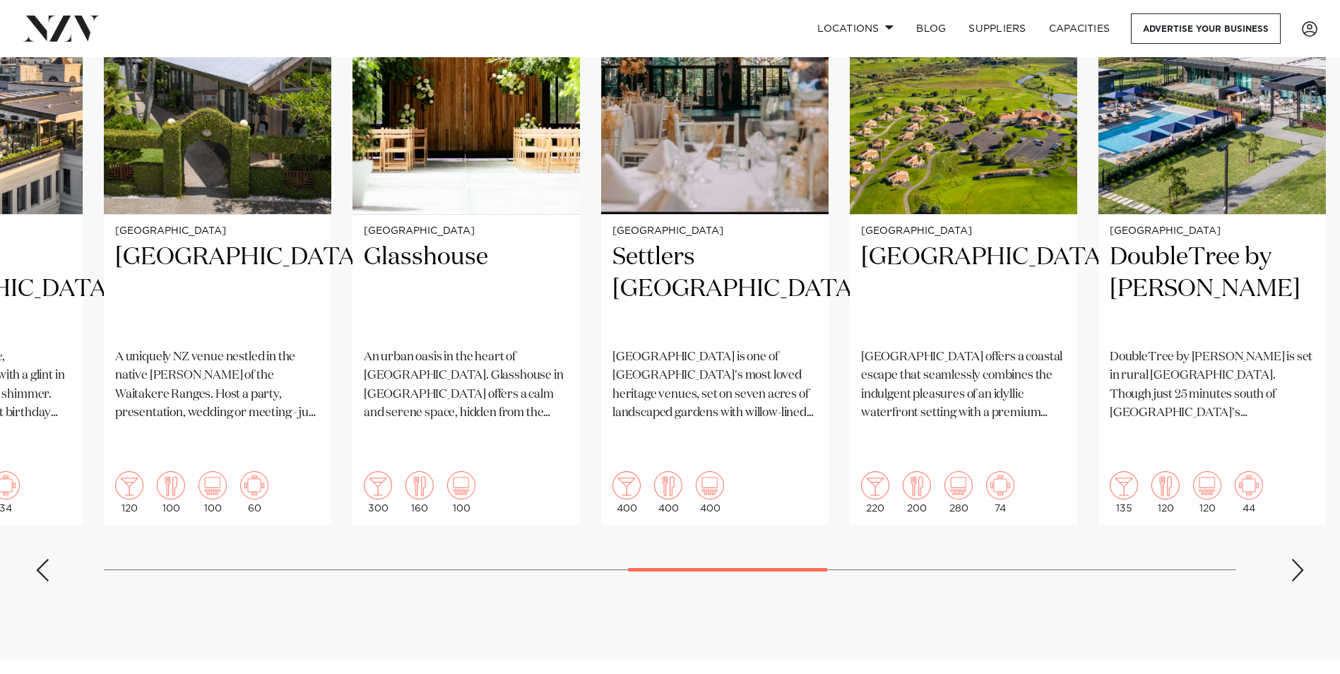
click at [1303, 559] on div "Next slide" at bounding box center [1297, 570] width 14 height 23
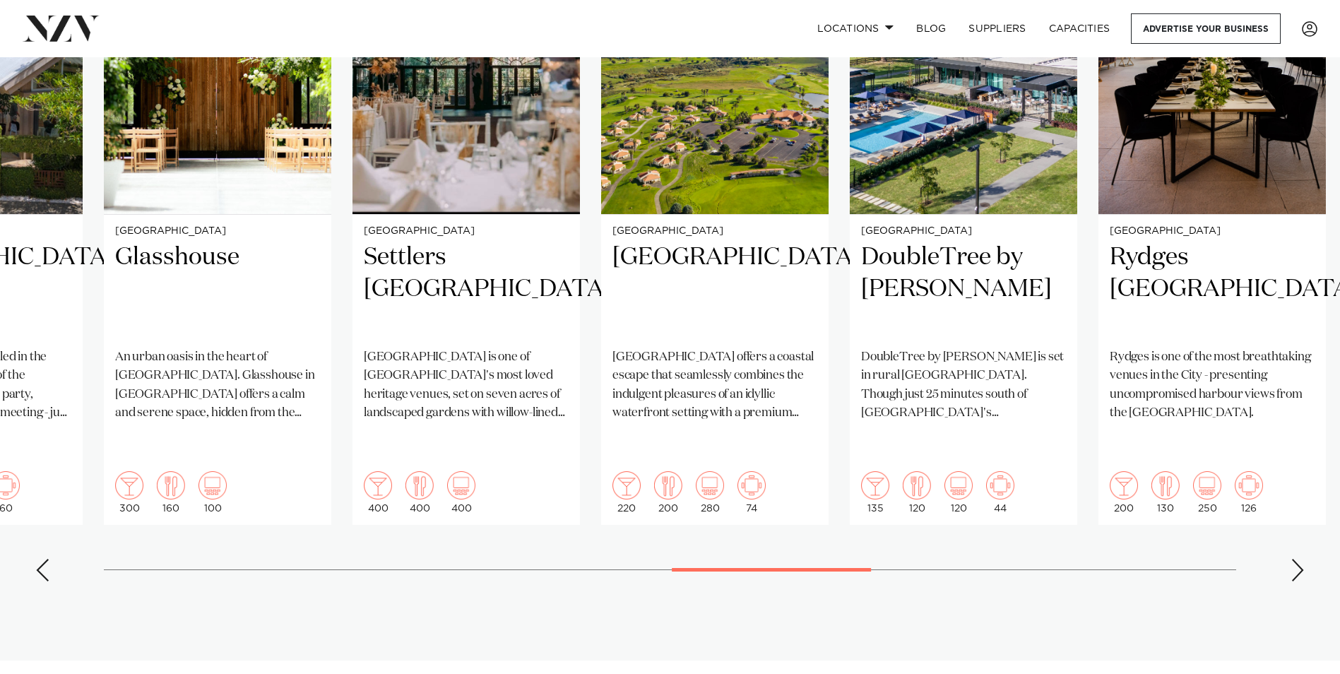
click at [1303, 559] on div "Next slide" at bounding box center [1297, 570] width 14 height 23
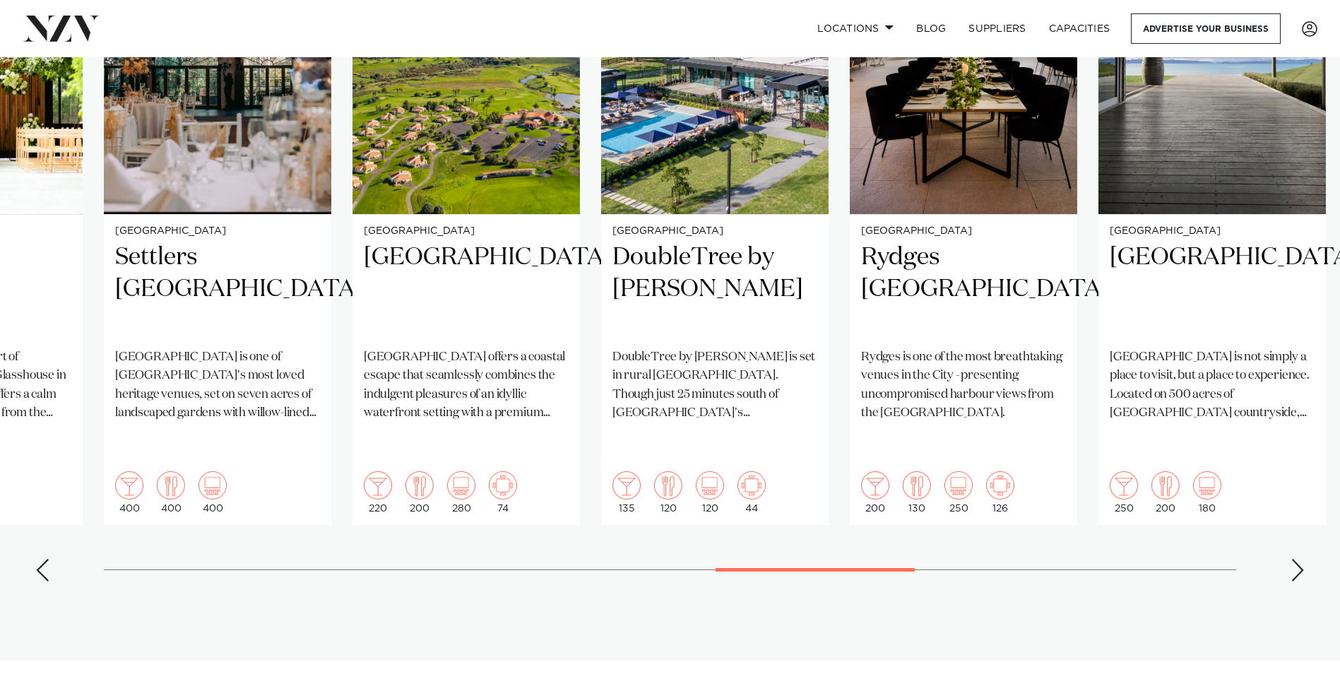
click at [1303, 559] on div "Next slide" at bounding box center [1297, 570] width 14 height 23
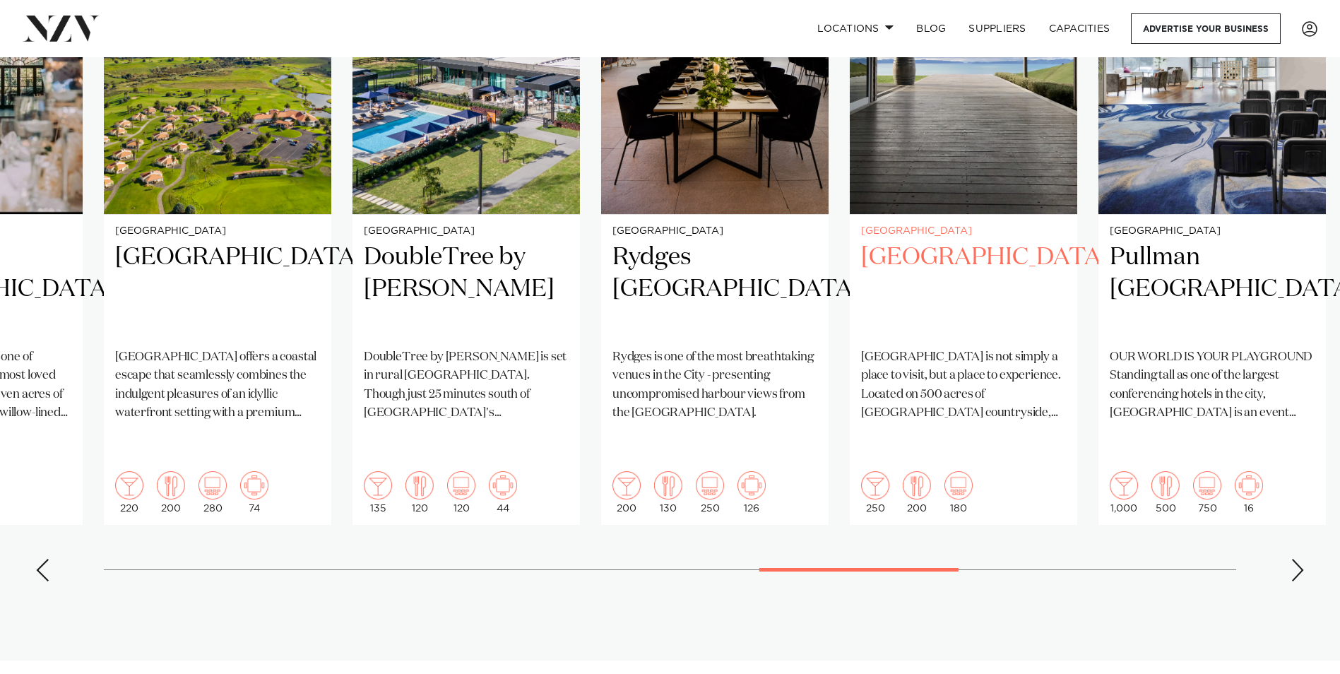
click at [942, 154] on img "19 / 26" at bounding box center [963, 61] width 227 height 305
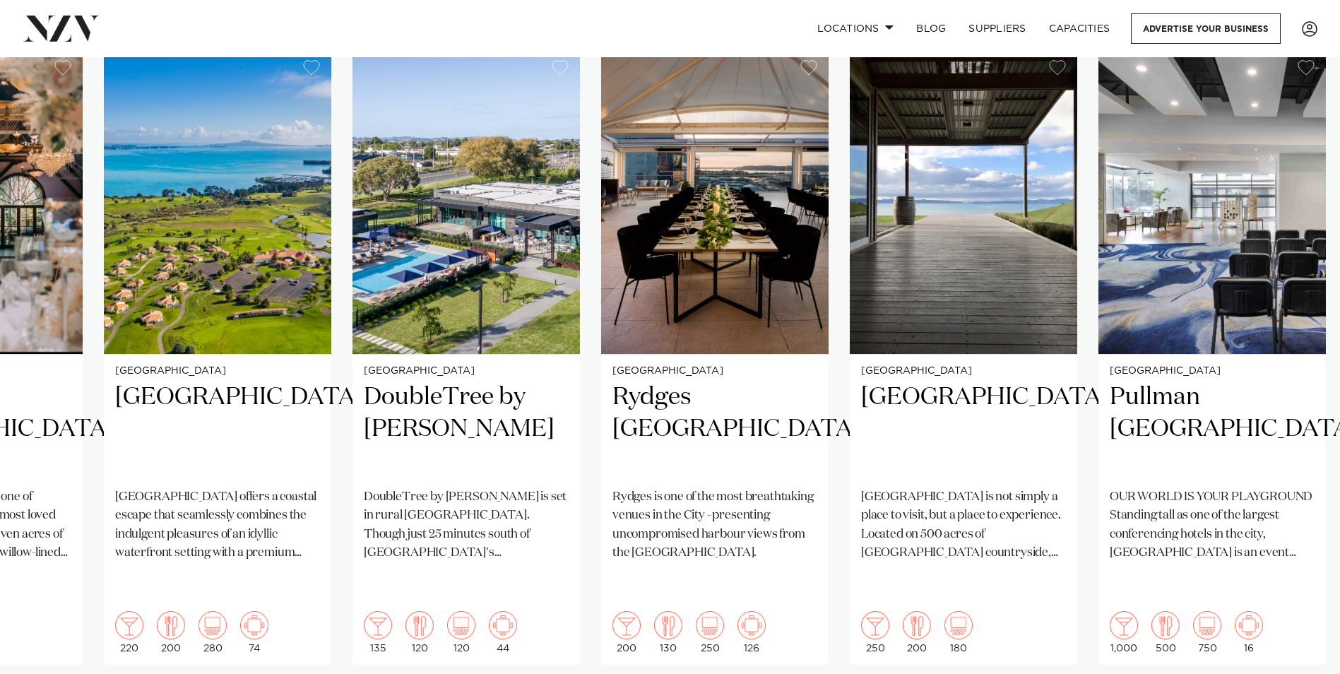
scroll to position [989, 0]
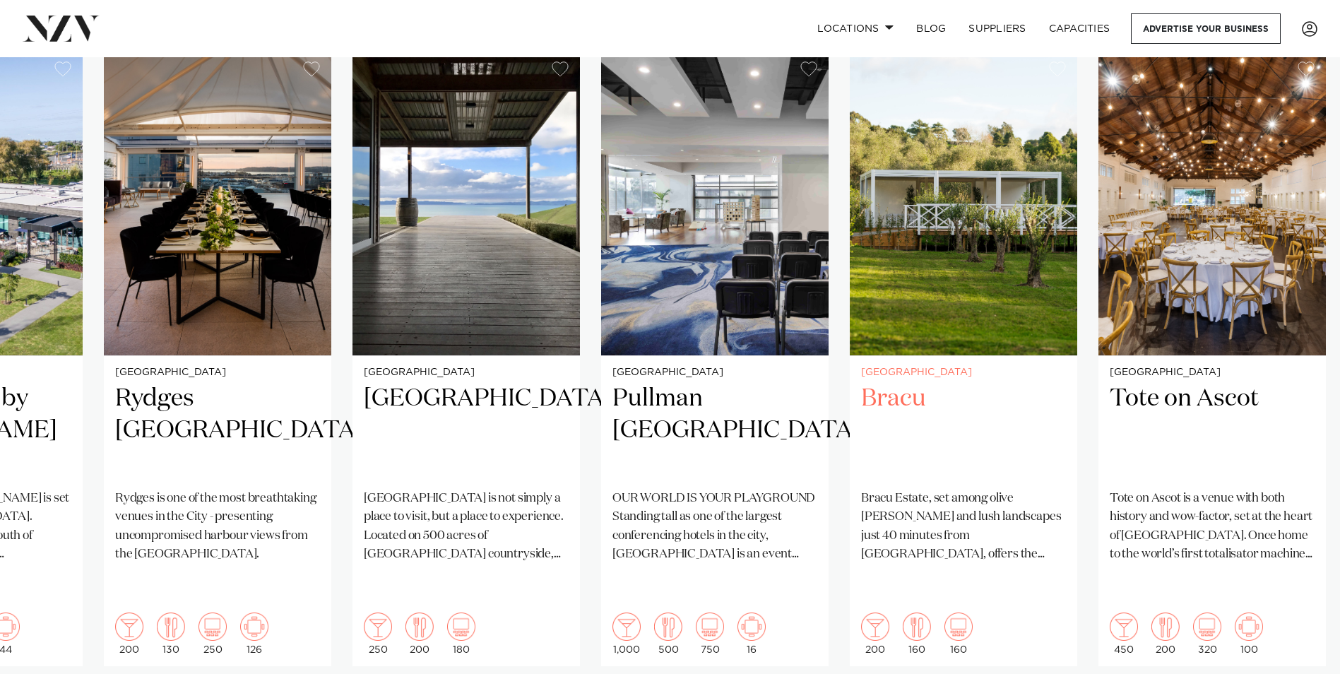
click at [958, 439] on h2 "Bracu" at bounding box center [963, 430] width 205 height 95
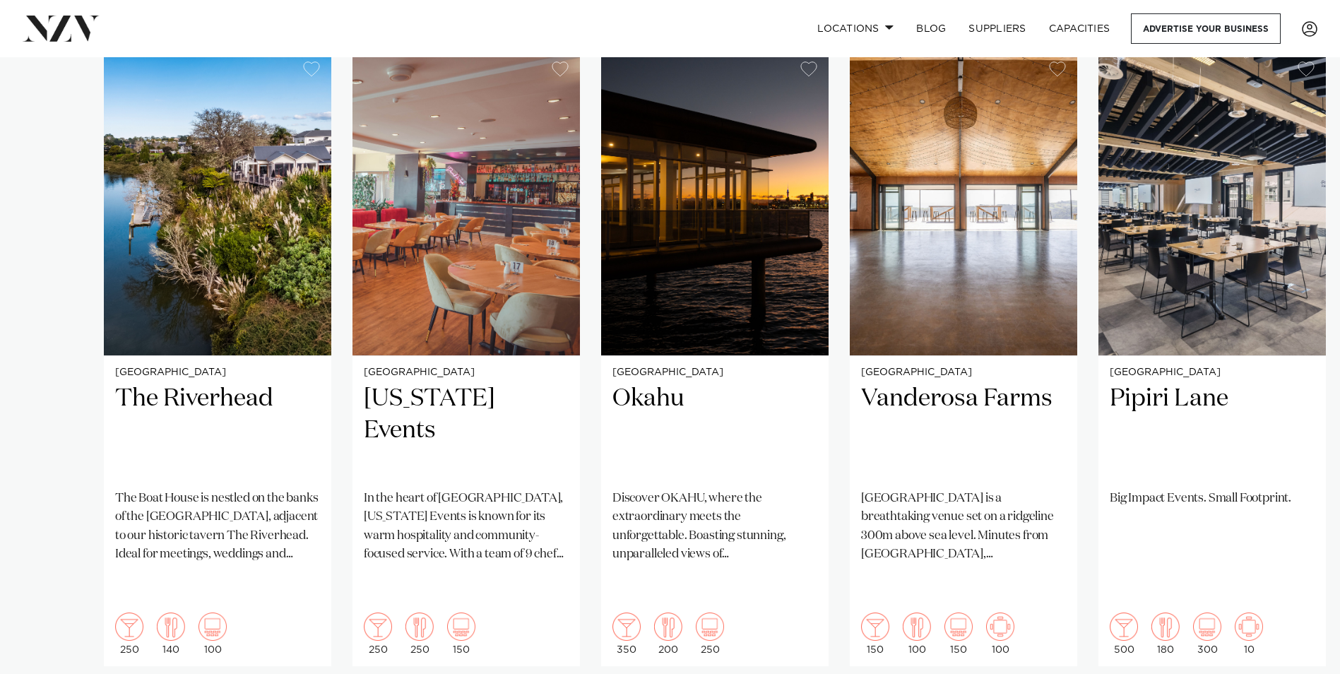
click at [32, 555] on swiper-container "Auckland The Riverhead The Boat House is nestled on the banks of the upper Wait…" at bounding box center [670, 392] width 1340 height 684
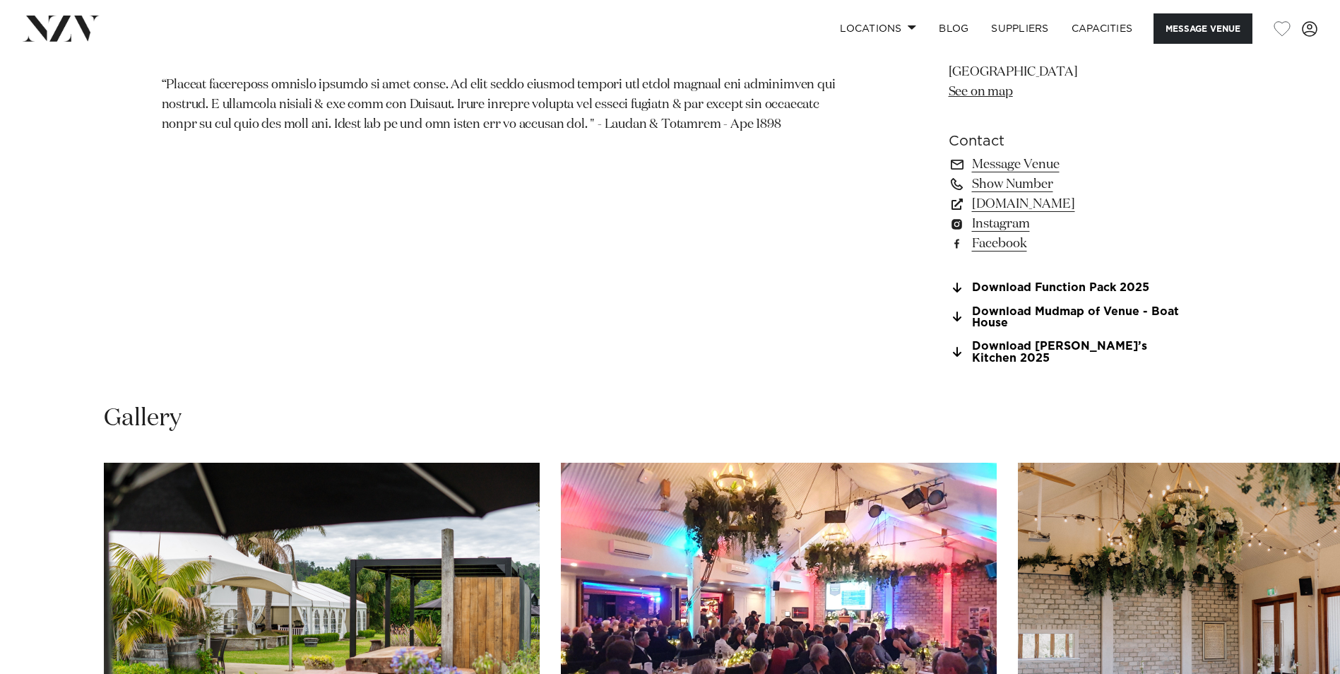
scroll to position [1130, 0]
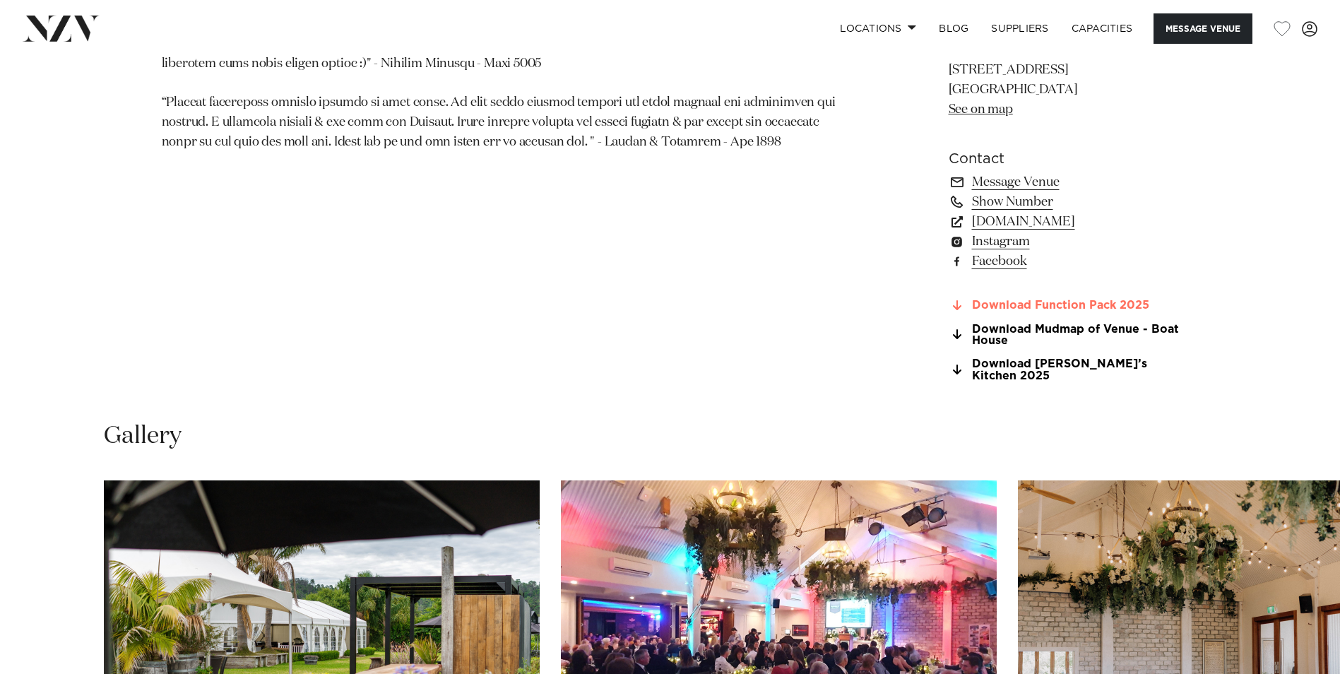
click at [1045, 305] on link "Download Function Pack 2025" at bounding box center [1064, 305] width 230 height 13
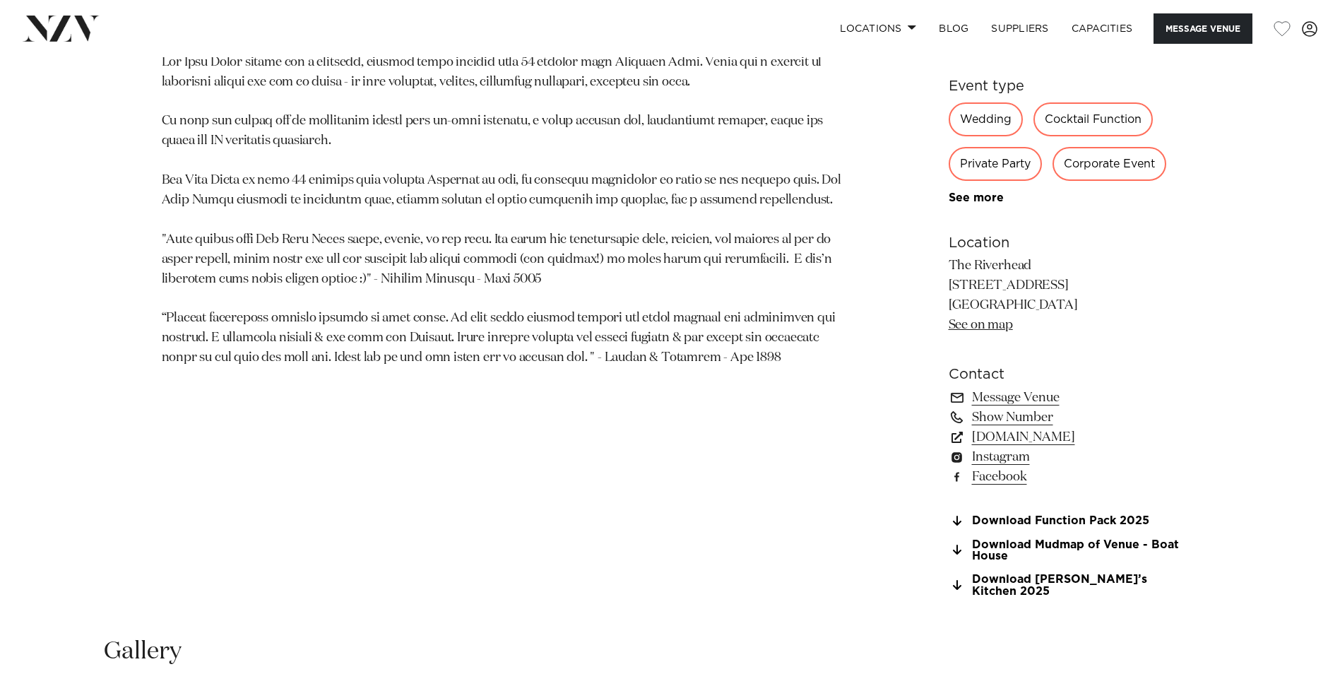
scroll to position [918, 0]
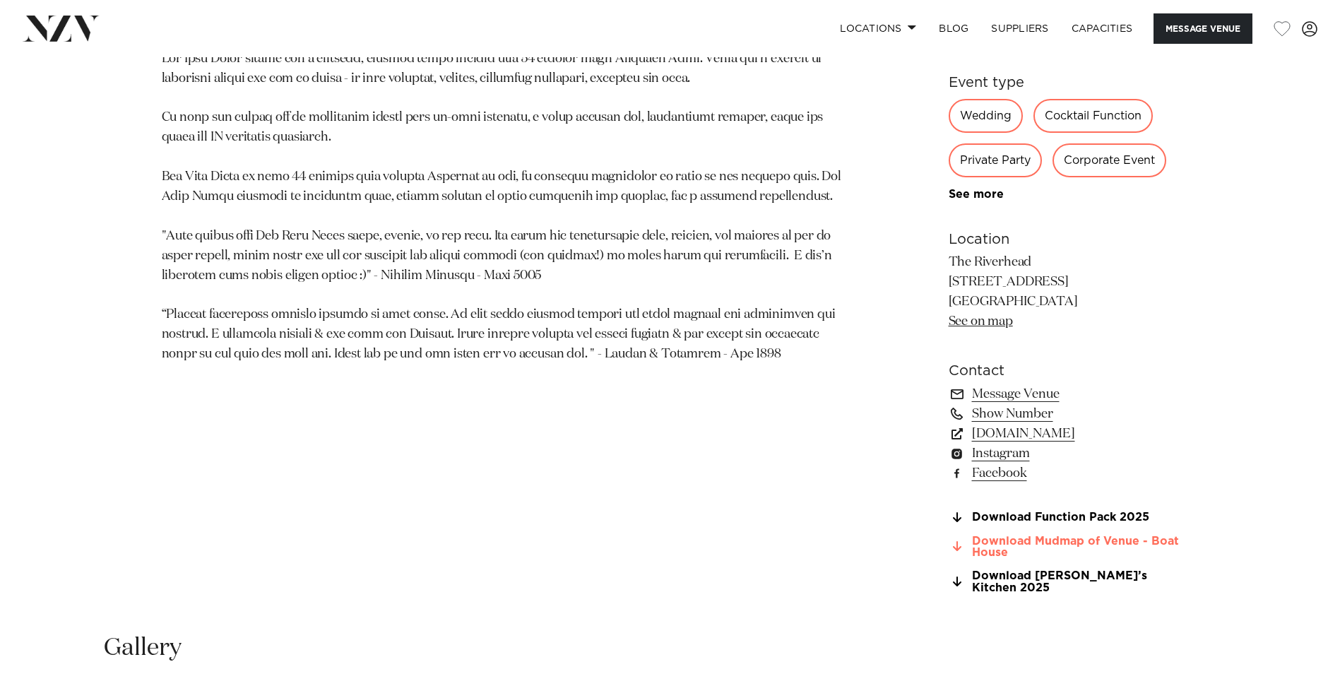
click at [994, 542] on link "Download Mudmap of Venue - Boat House" at bounding box center [1064, 547] width 230 height 24
click at [999, 434] on link "www.theriverhead.co.nz" at bounding box center [1064, 434] width 230 height 20
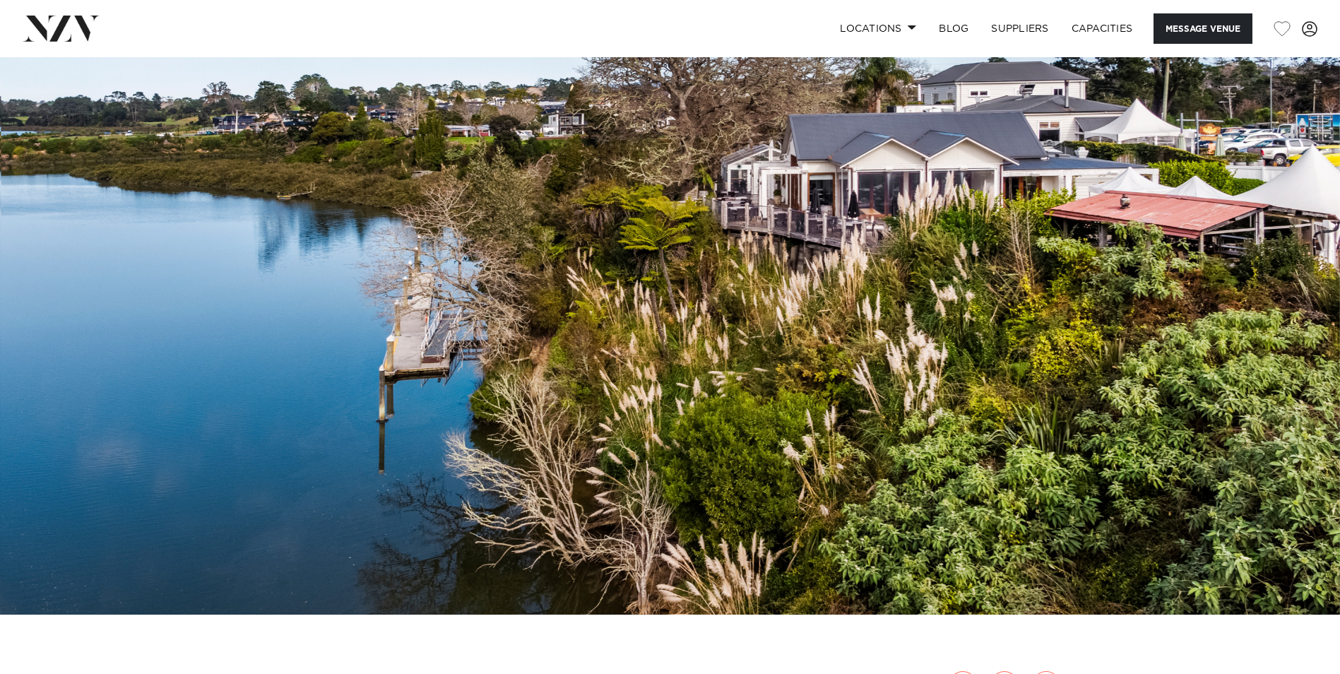
scroll to position [0, 0]
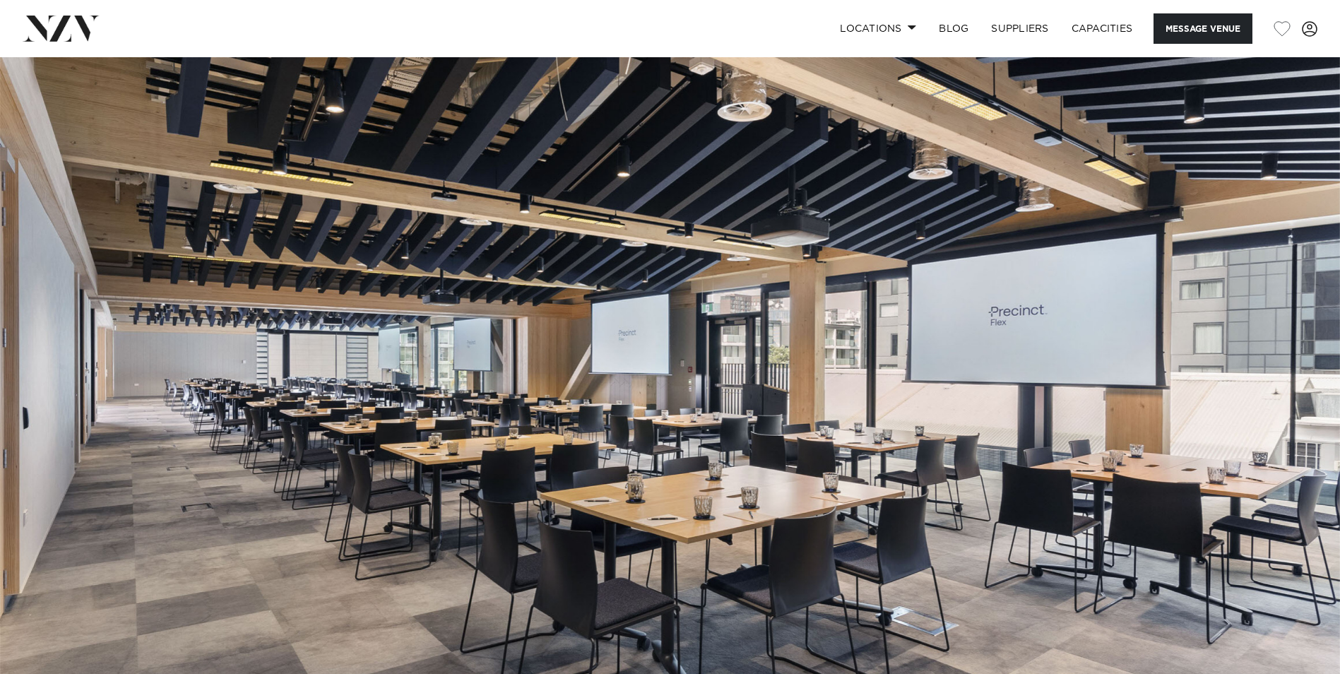
scroll to position [71, 0]
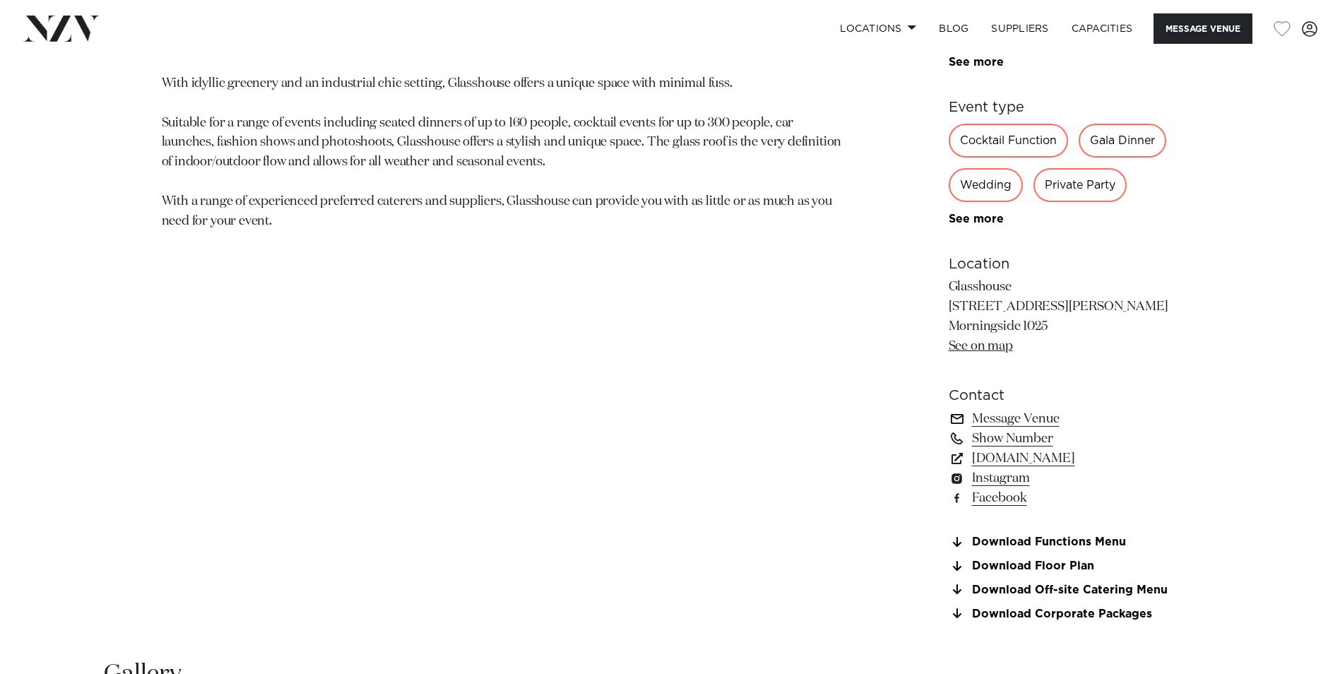
scroll to position [918, 0]
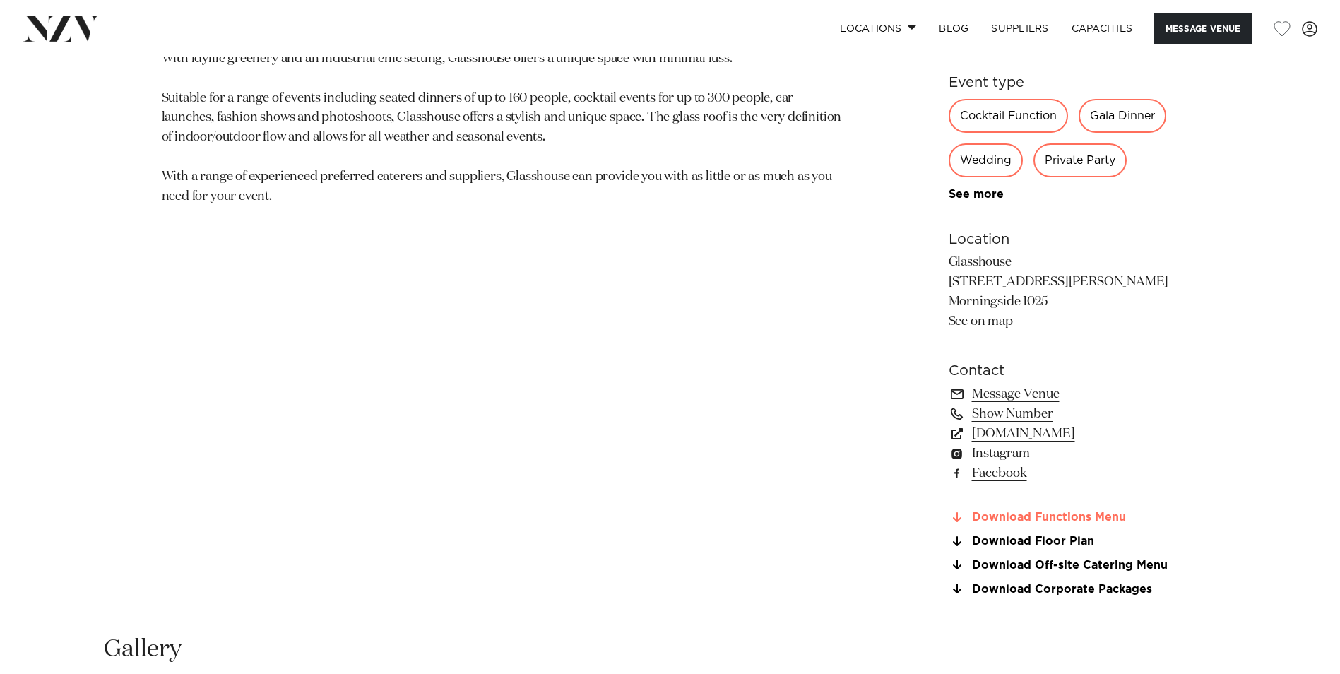
click at [1010, 517] on link "Download Functions Menu" at bounding box center [1064, 517] width 230 height 13
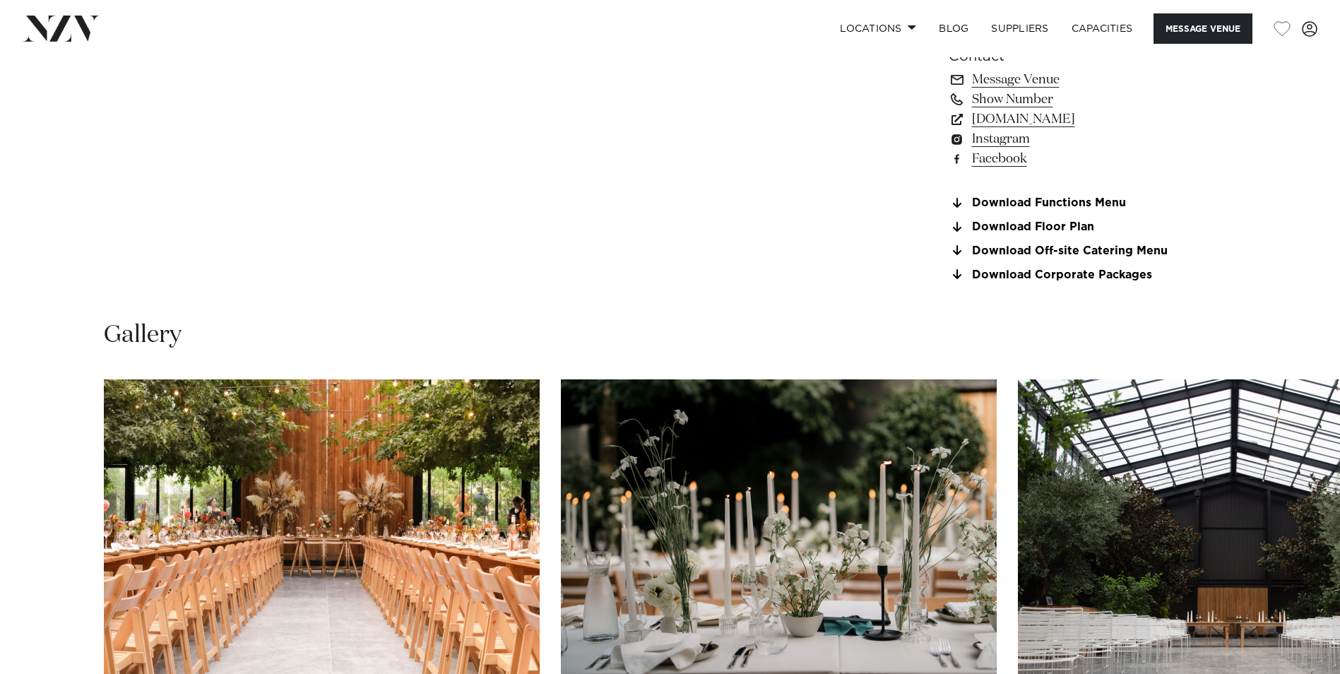
scroll to position [1342, 0]
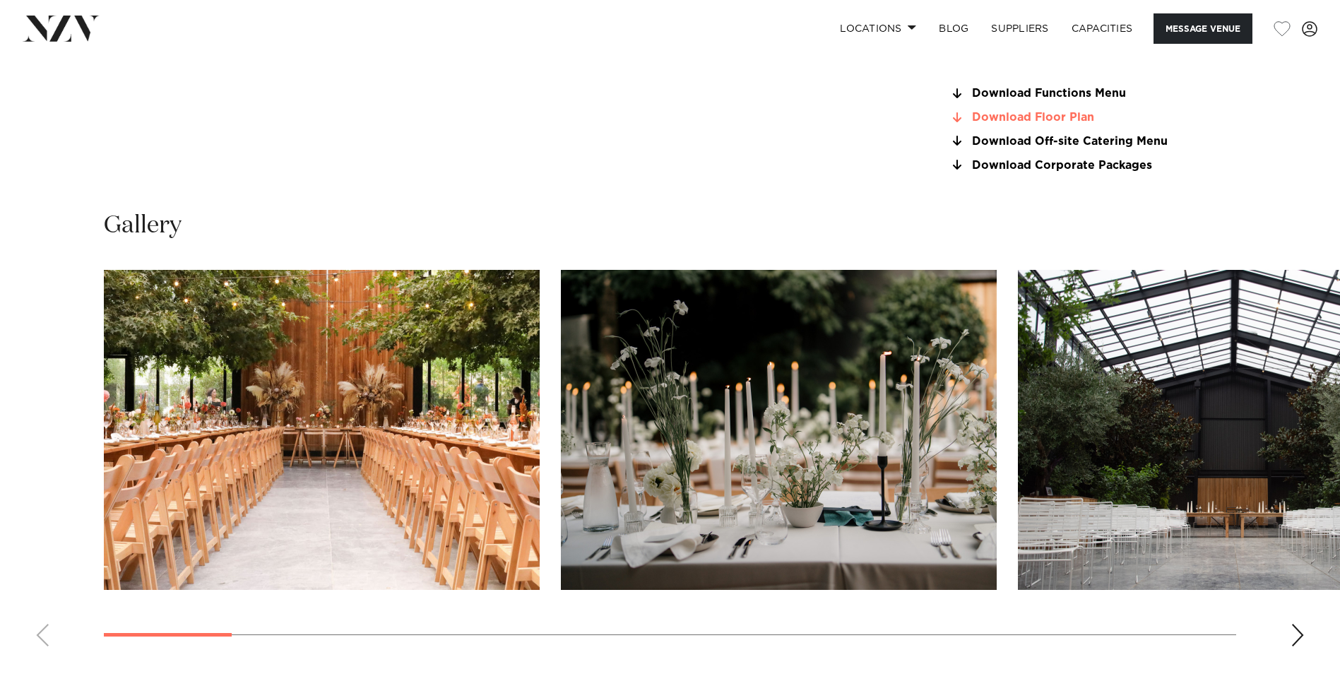
click at [1014, 117] on link "Download Floor Plan" at bounding box center [1064, 118] width 230 height 13
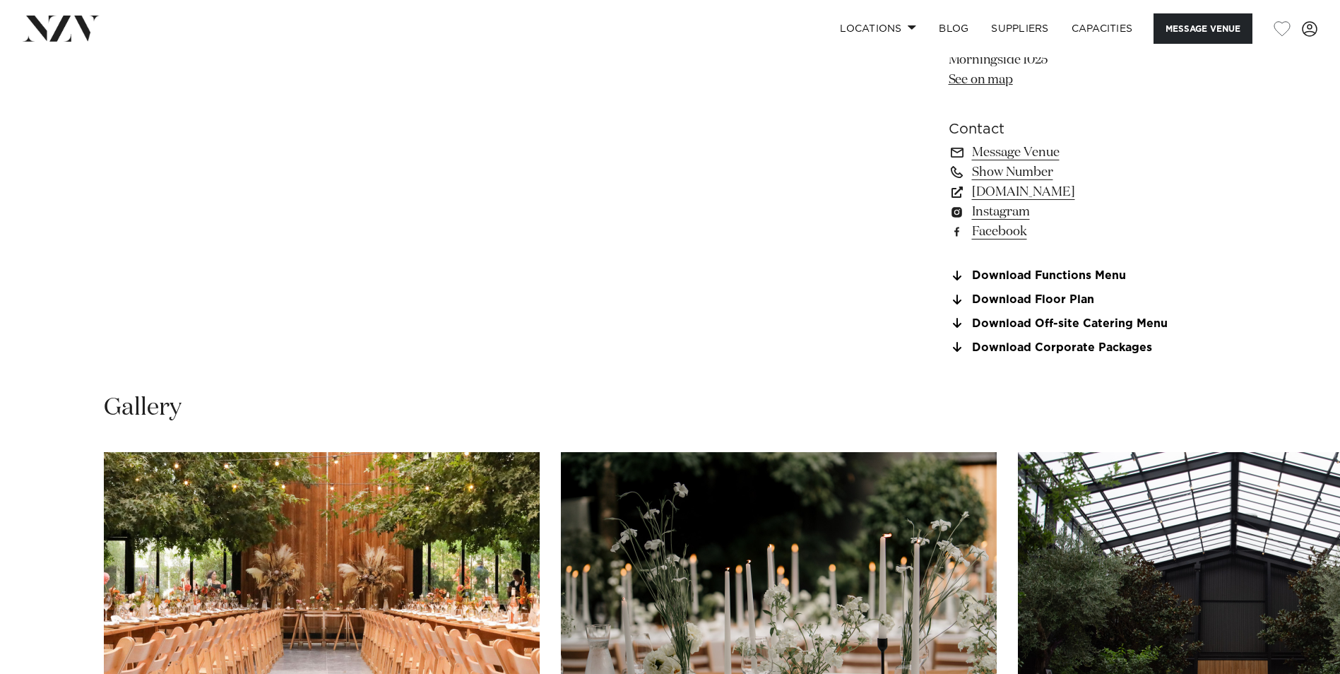
scroll to position [918, 0]
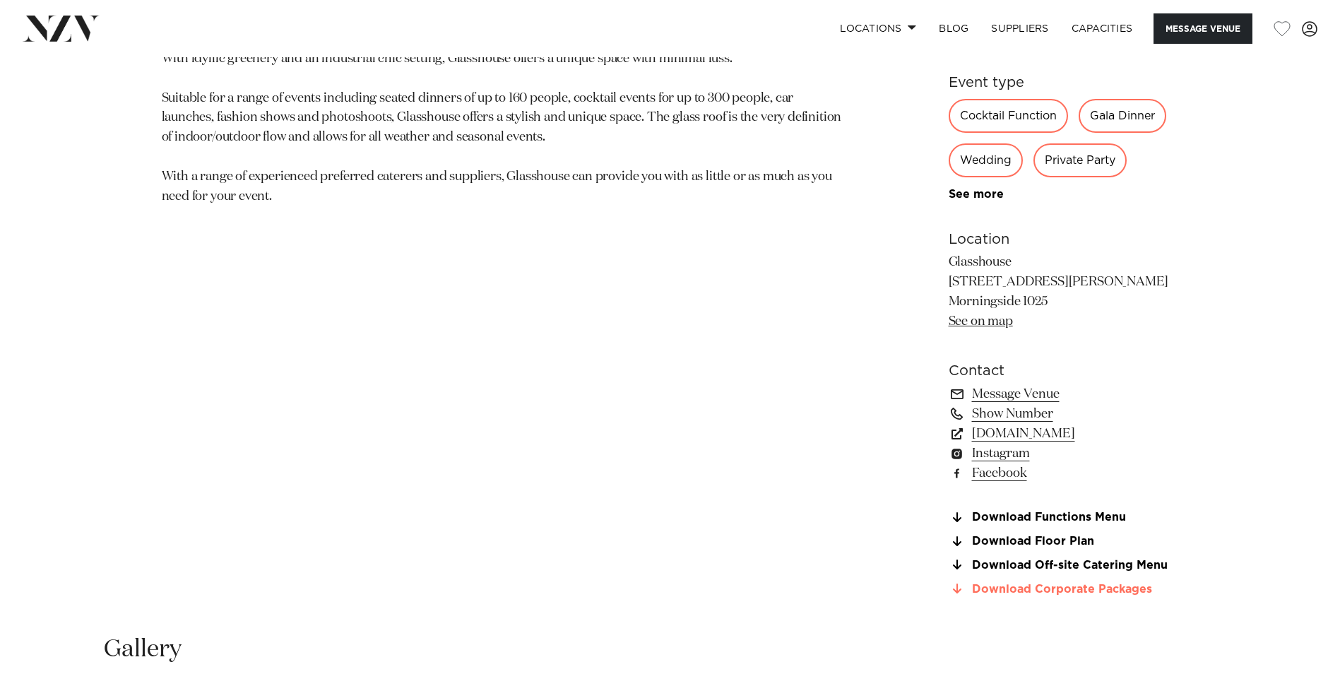
click at [1064, 588] on link "Download Corporate Packages" at bounding box center [1064, 589] width 230 height 13
click at [1022, 513] on link "Download Functions Menu" at bounding box center [1064, 517] width 230 height 13
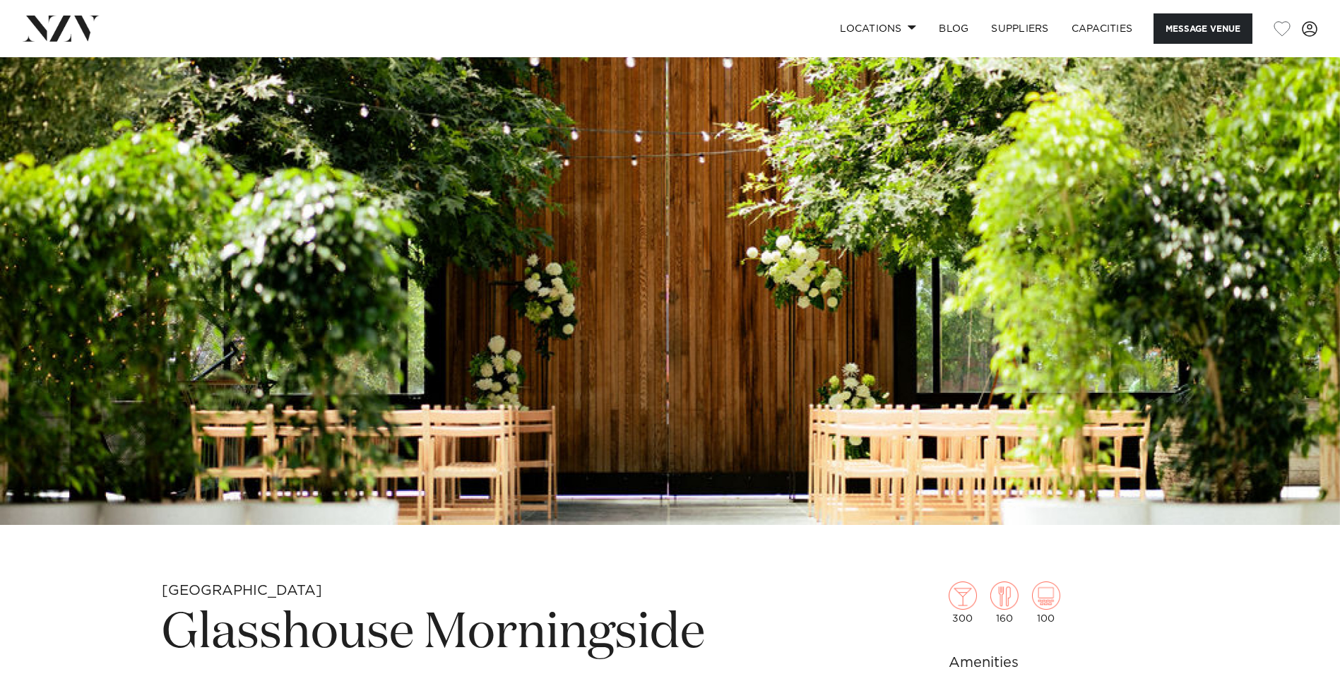
scroll to position [0, 0]
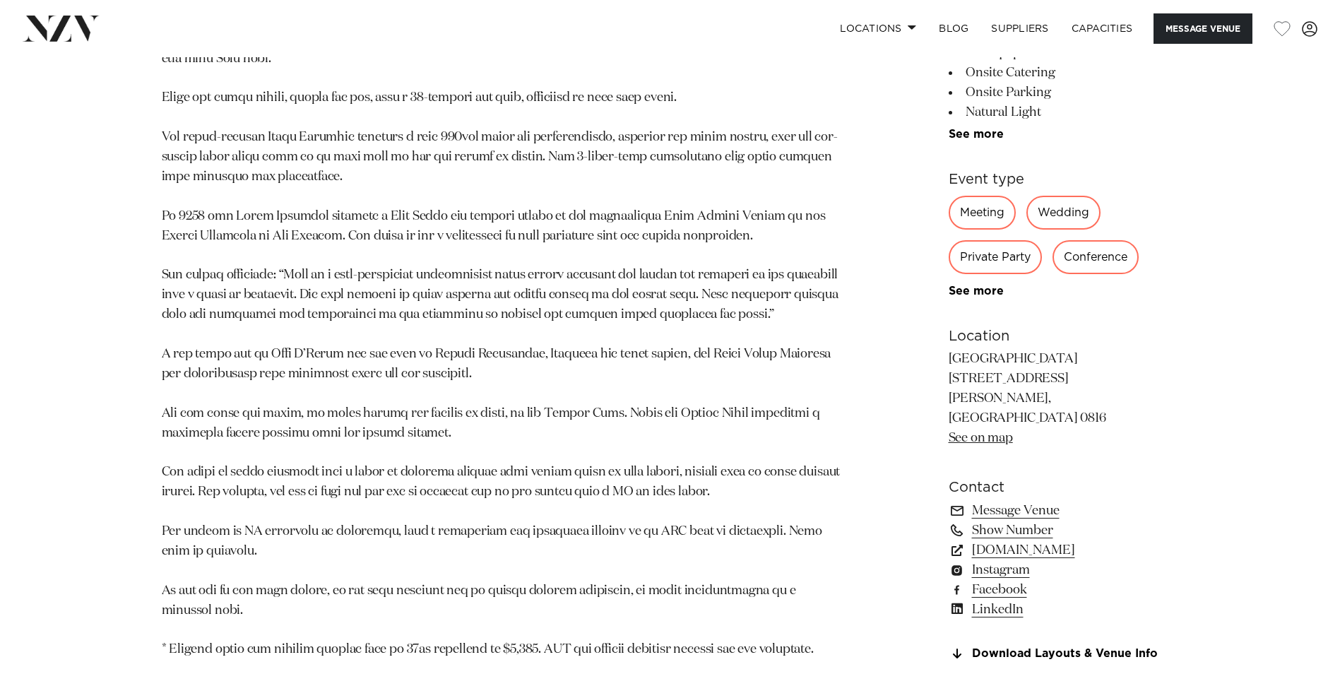
scroll to position [1201, 0]
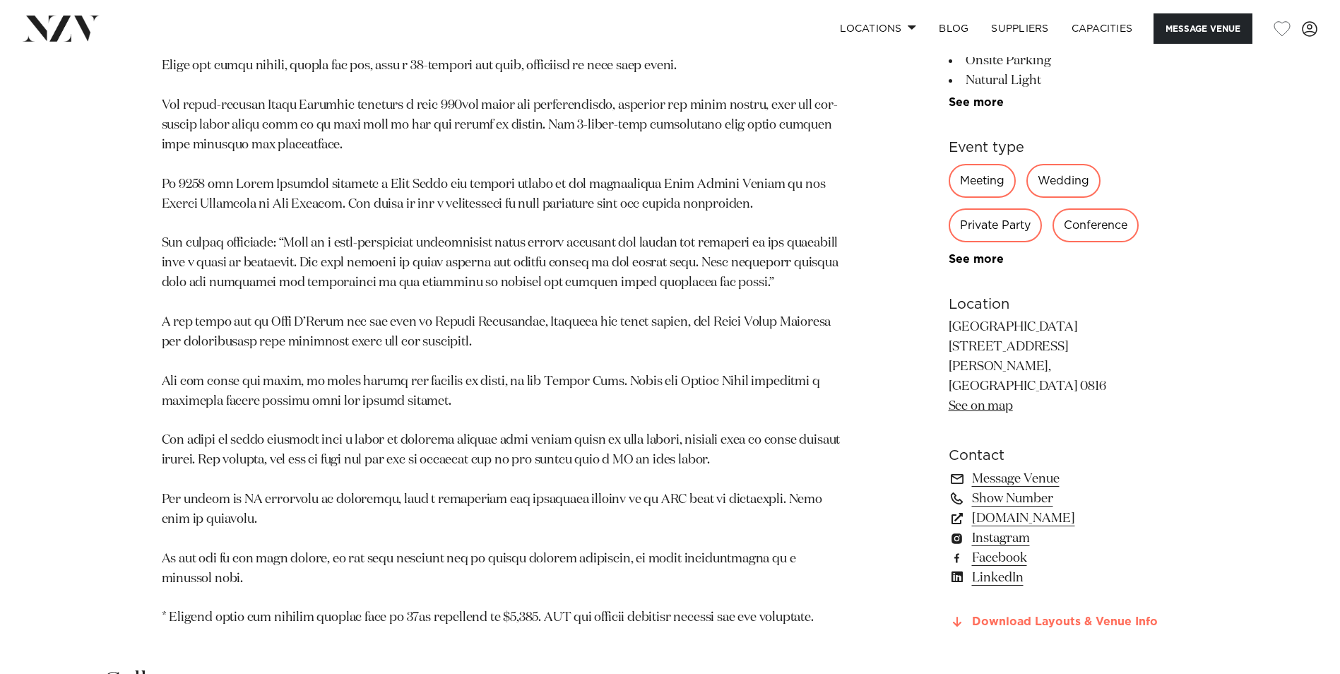
click at [1009, 615] on link "Download Layouts & Venue Info" at bounding box center [1064, 621] width 230 height 13
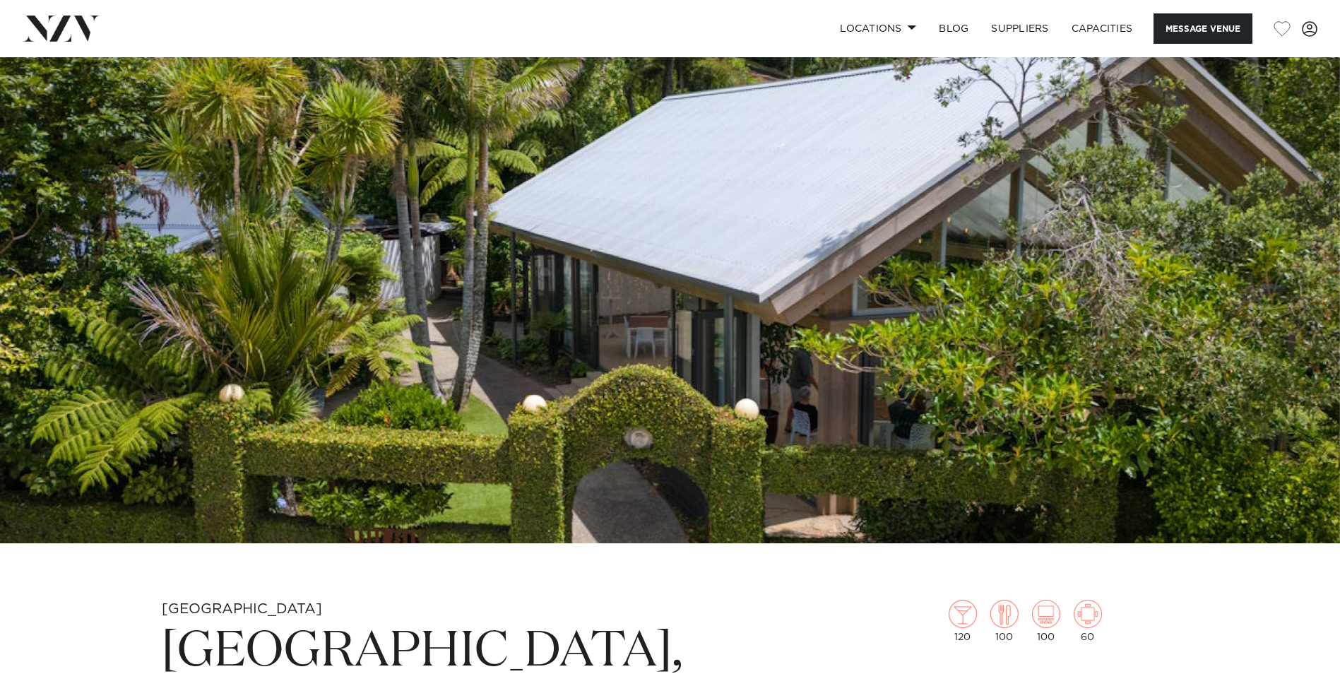
scroll to position [141, 0]
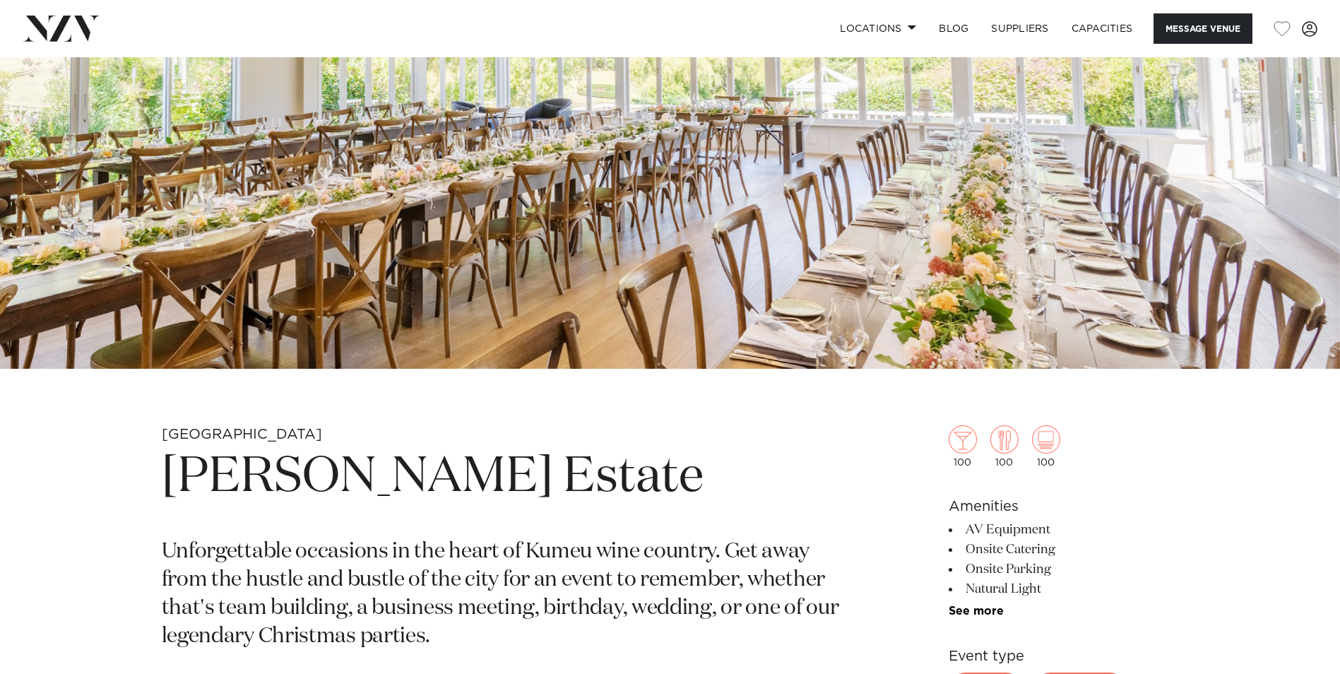
scroll to position [565, 0]
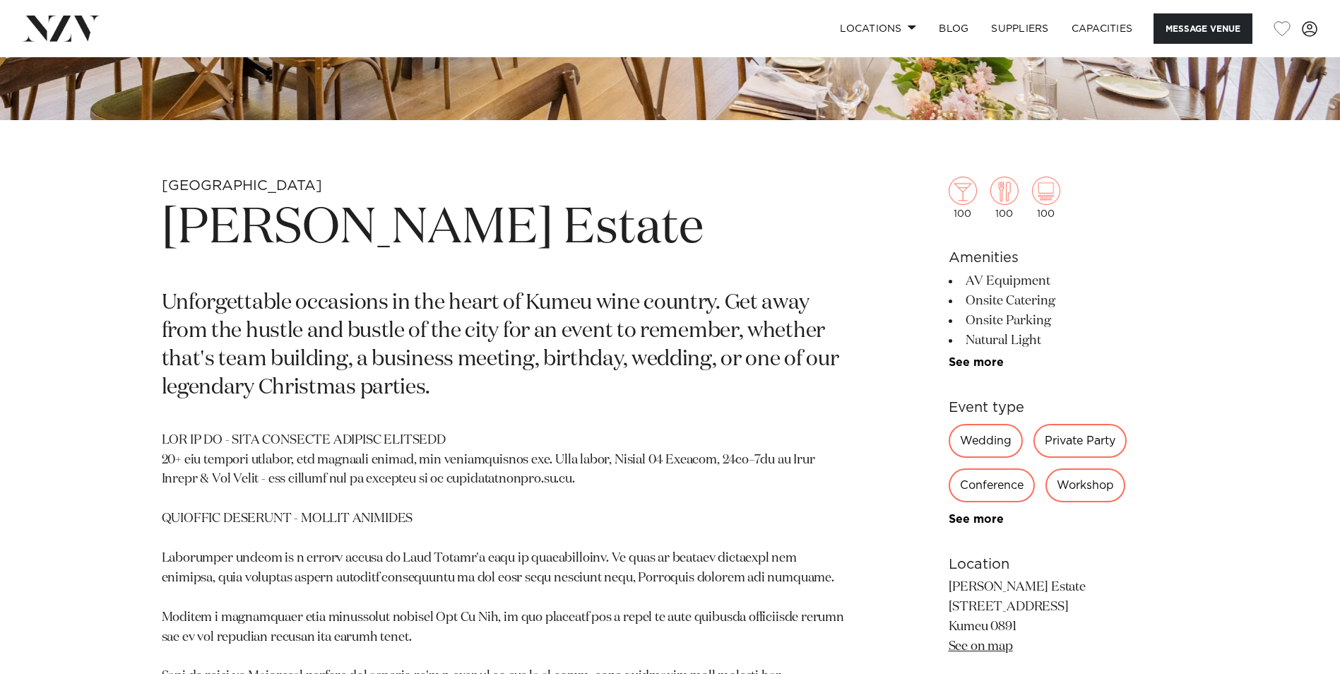
click at [985, 433] on div "Wedding" at bounding box center [986, 441] width 74 height 34
click at [982, 434] on div "Wedding" at bounding box center [986, 441] width 74 height 34
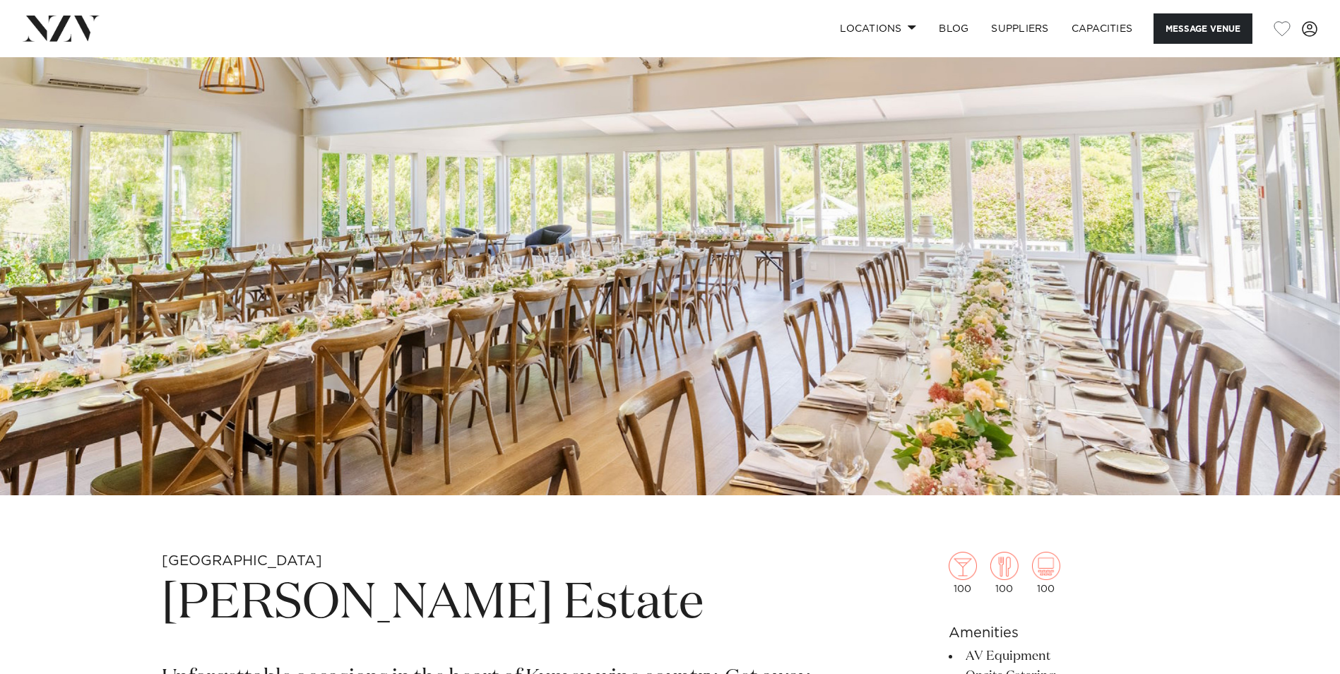
scroll to position [0, 0]
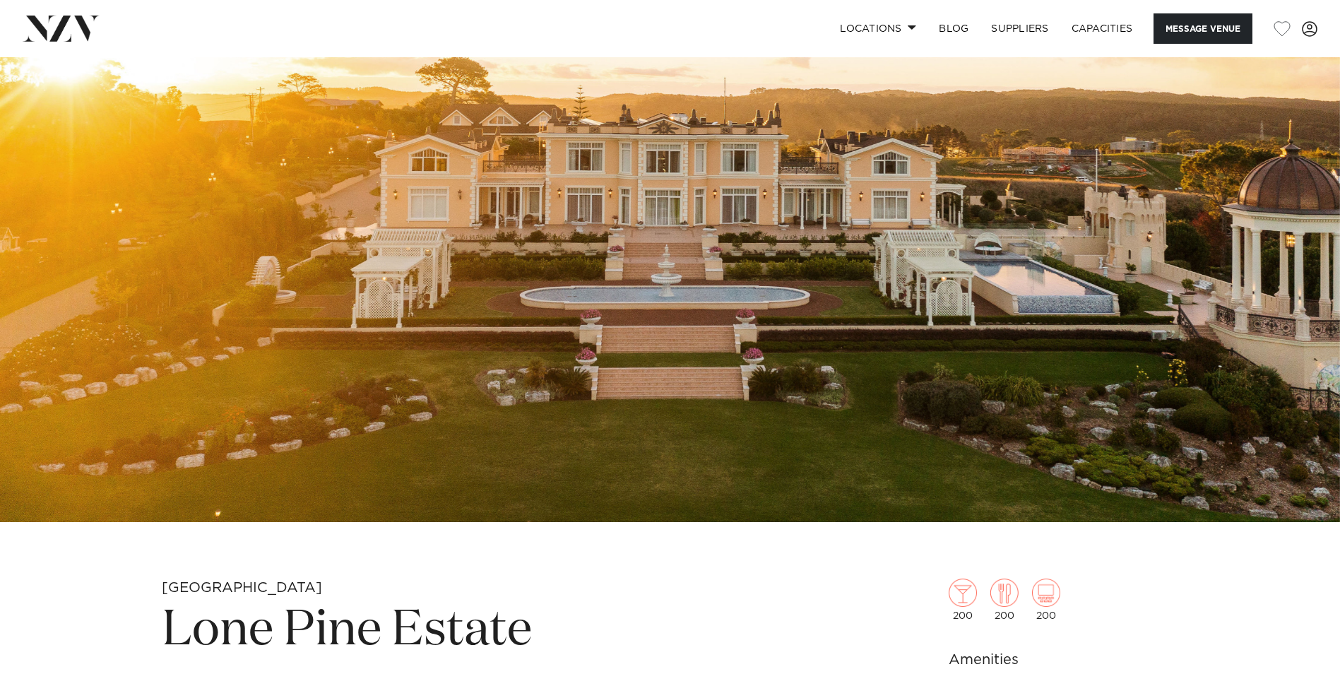
scroll to position [141, 0]
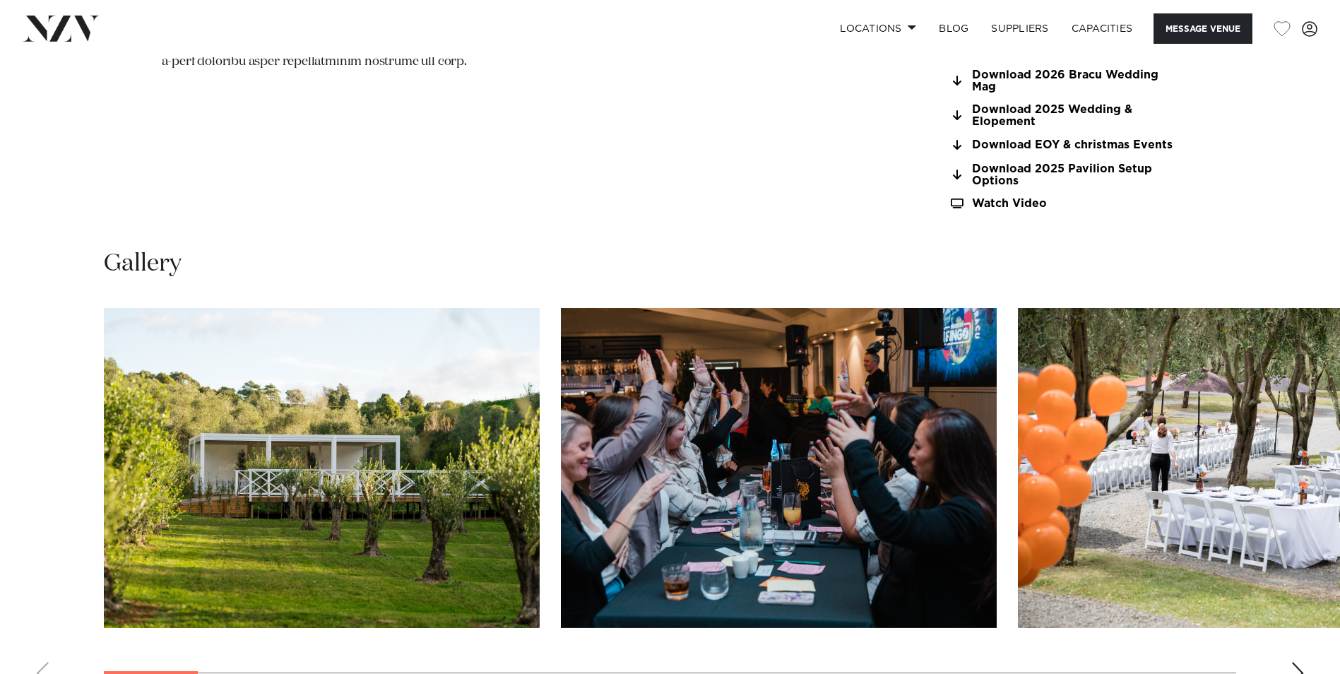
scroll to position [1554, 0]
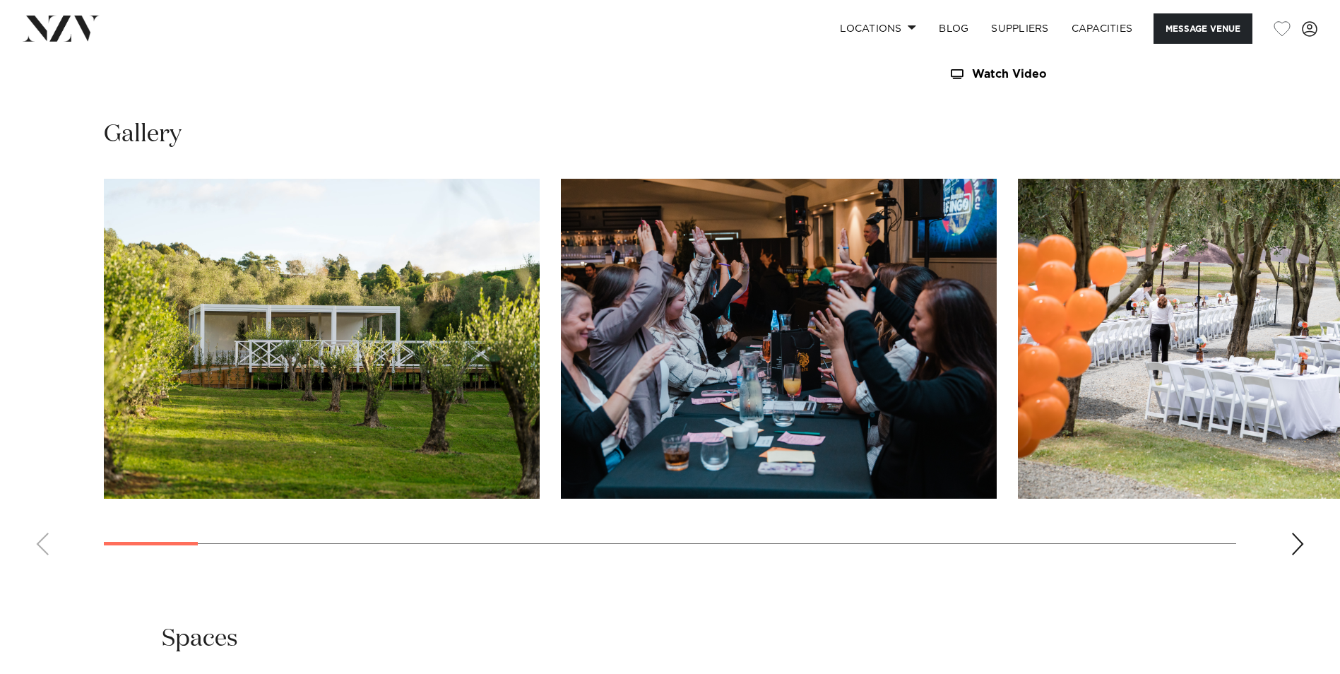
click at [1300, 547] on div "Next slide" at bounding box center [1297, 544] width 14 height 23
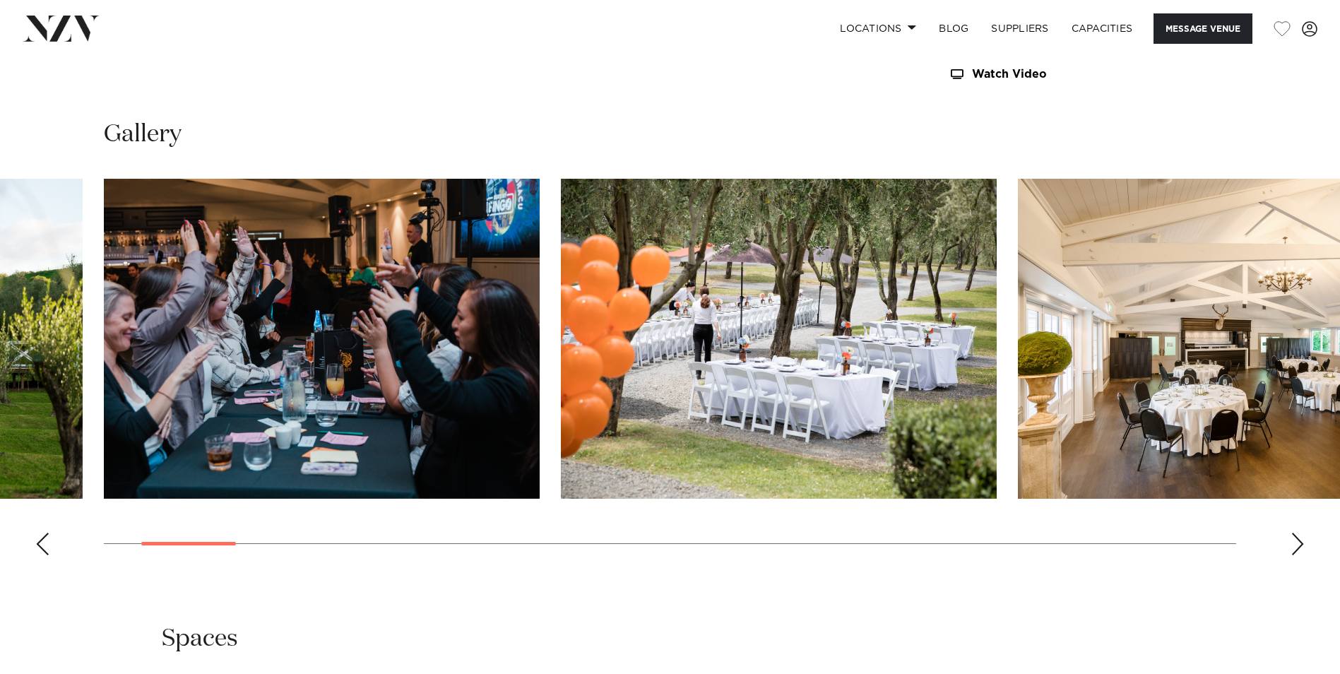
click at [1300, 547] on div "Next slide" at bounding box center [1297, 544] width 14 height 23
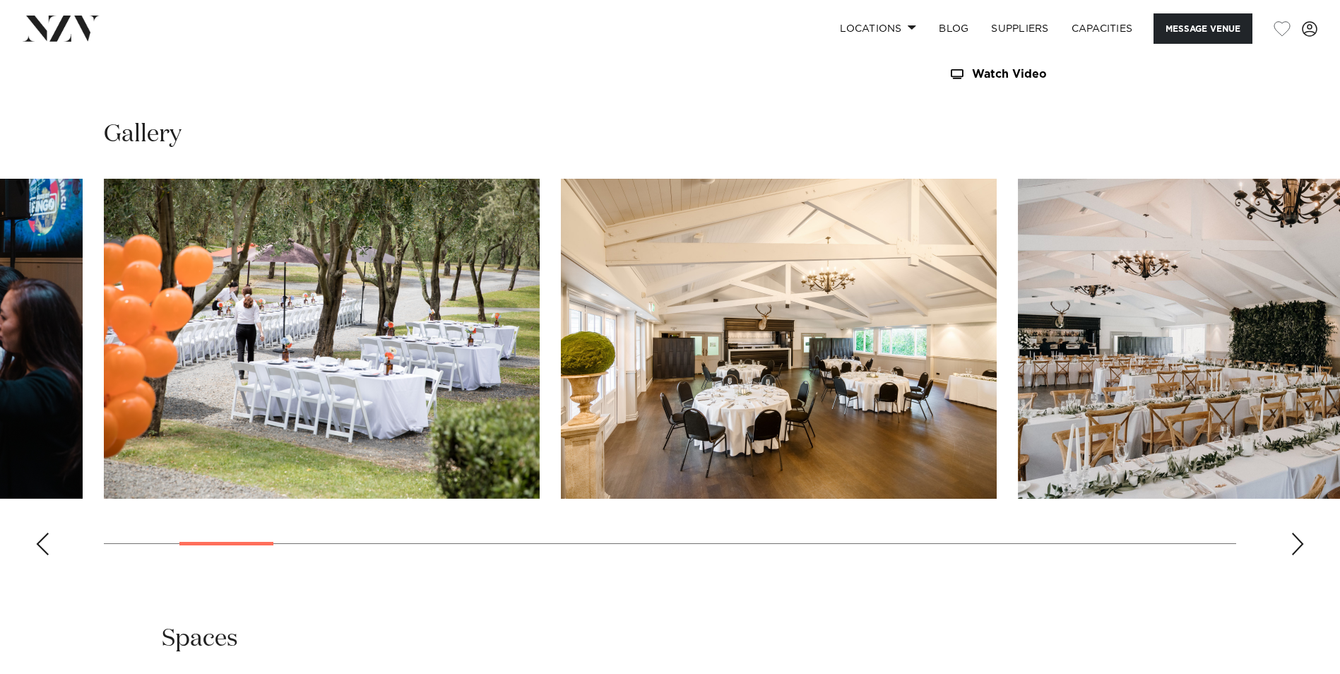
click at [1300, 547] on div "Next slide" at bounding box center [1297, 544] width 14 height 23
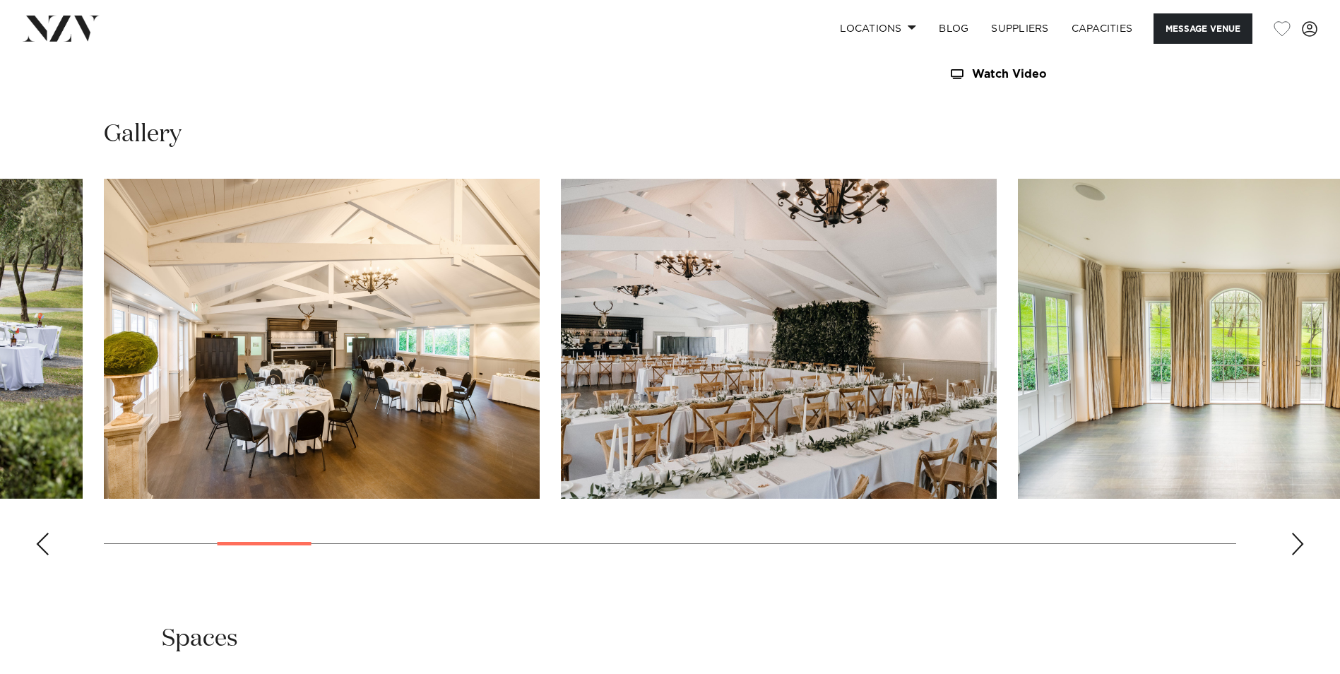
click at [1300, 547] on div "Next slide" at bounding box center [1297, 544] width 14 height 23
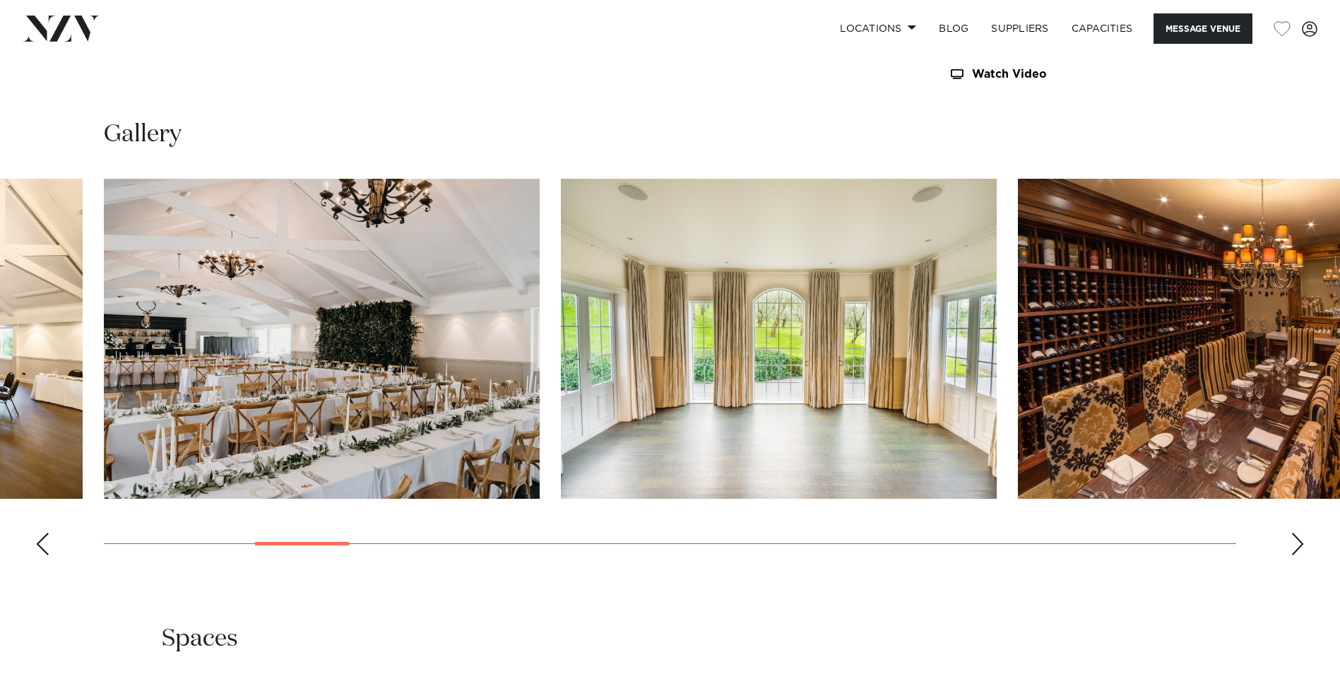
click at [1300, 547] on div "Next slide" at bounding box center [1297, 544] width 14 height 23
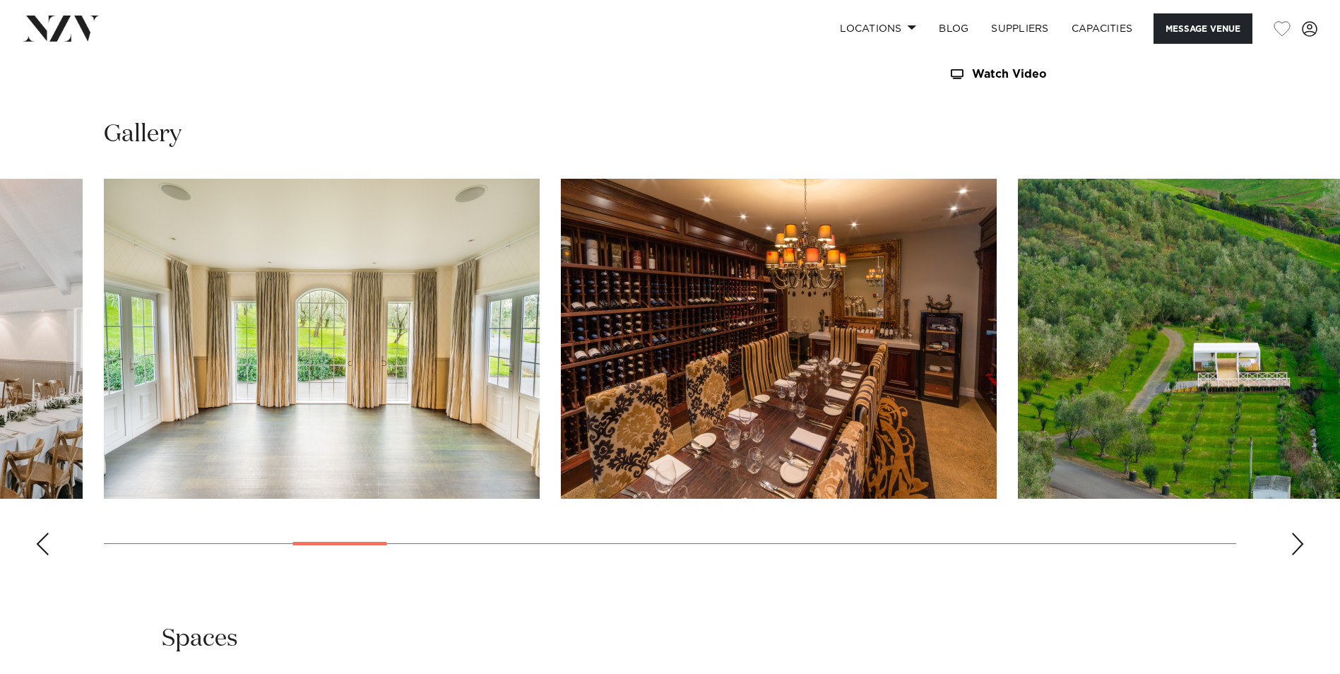
click at [1300, 547] on div "Next slide" at bounding box center [1297, 544] width 14 height 23
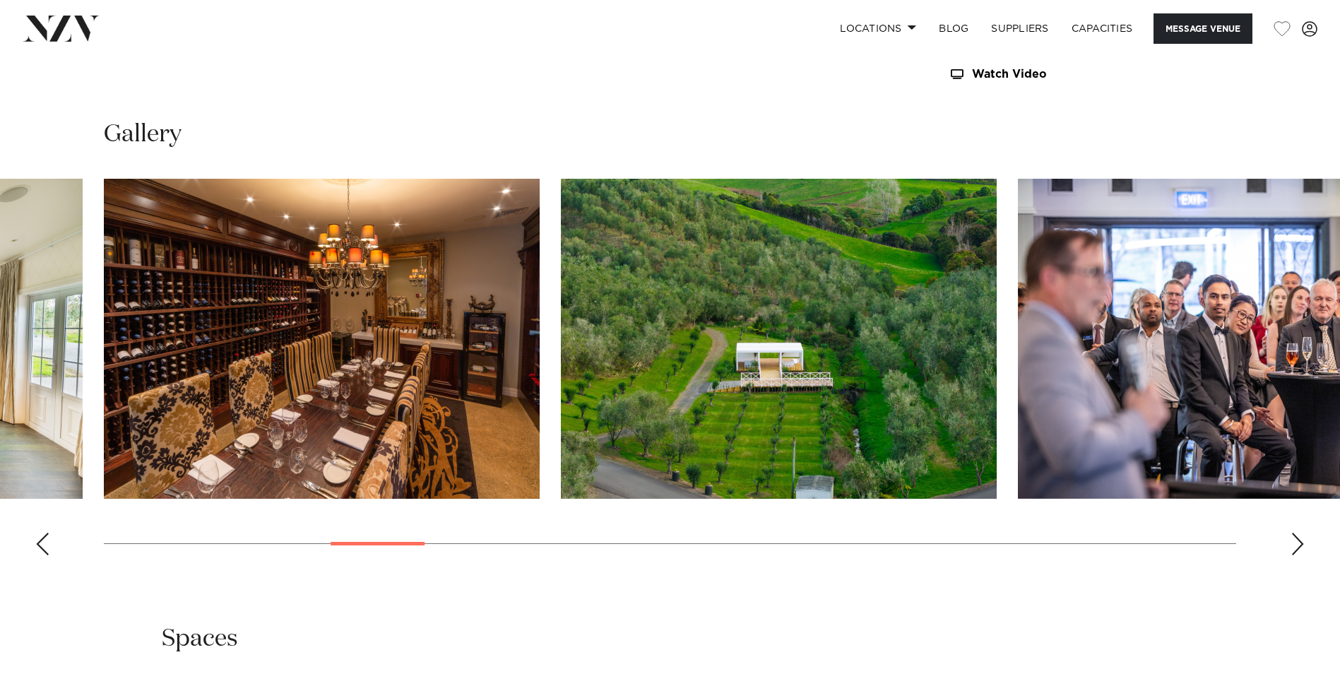
click at [1300, 547] on div "Next slide" at bounding box center [1297, 544] width 14 height 23
